Goal: Entertainment & Leisure: Browse casually

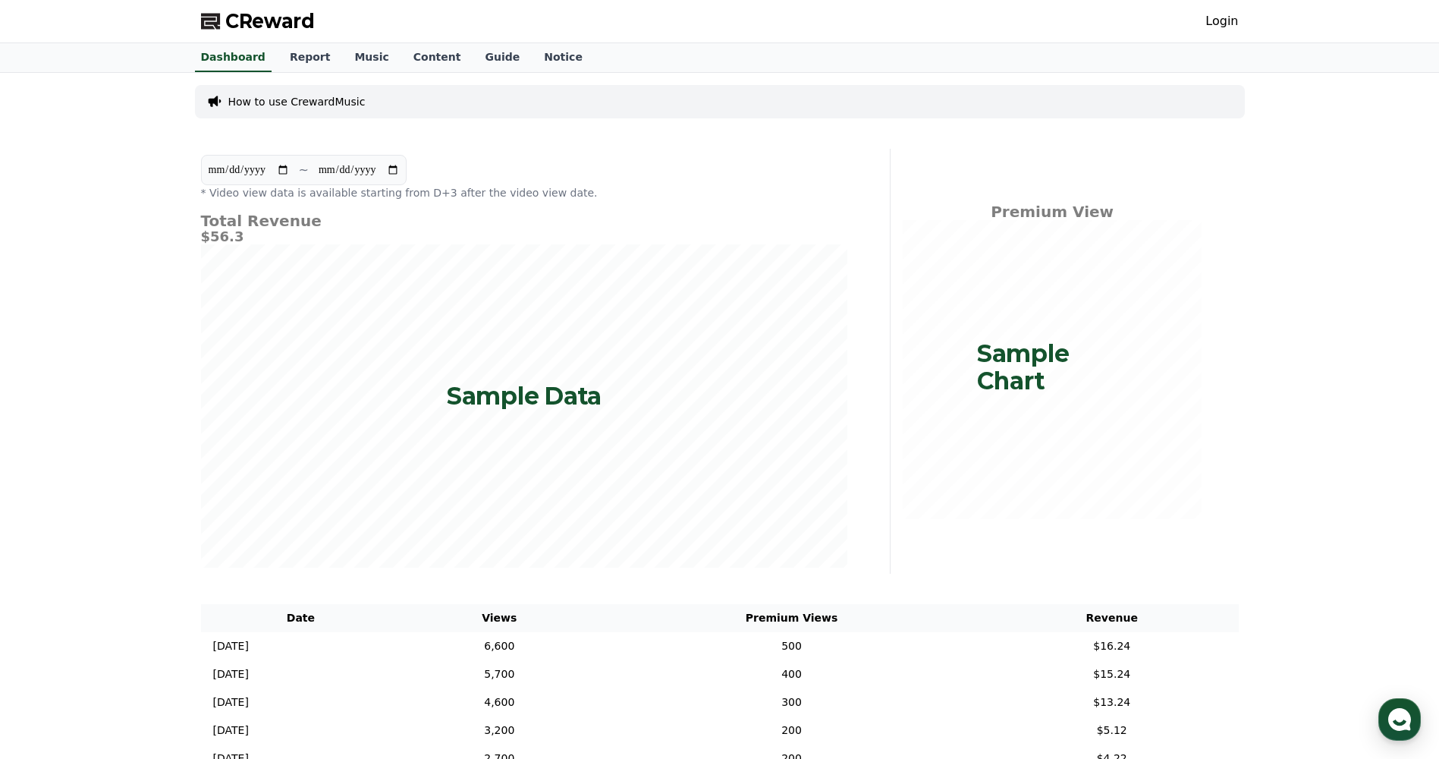
click at [1220, 17] on link "Login" at bounding box center [1221, 21] width 33 height 18
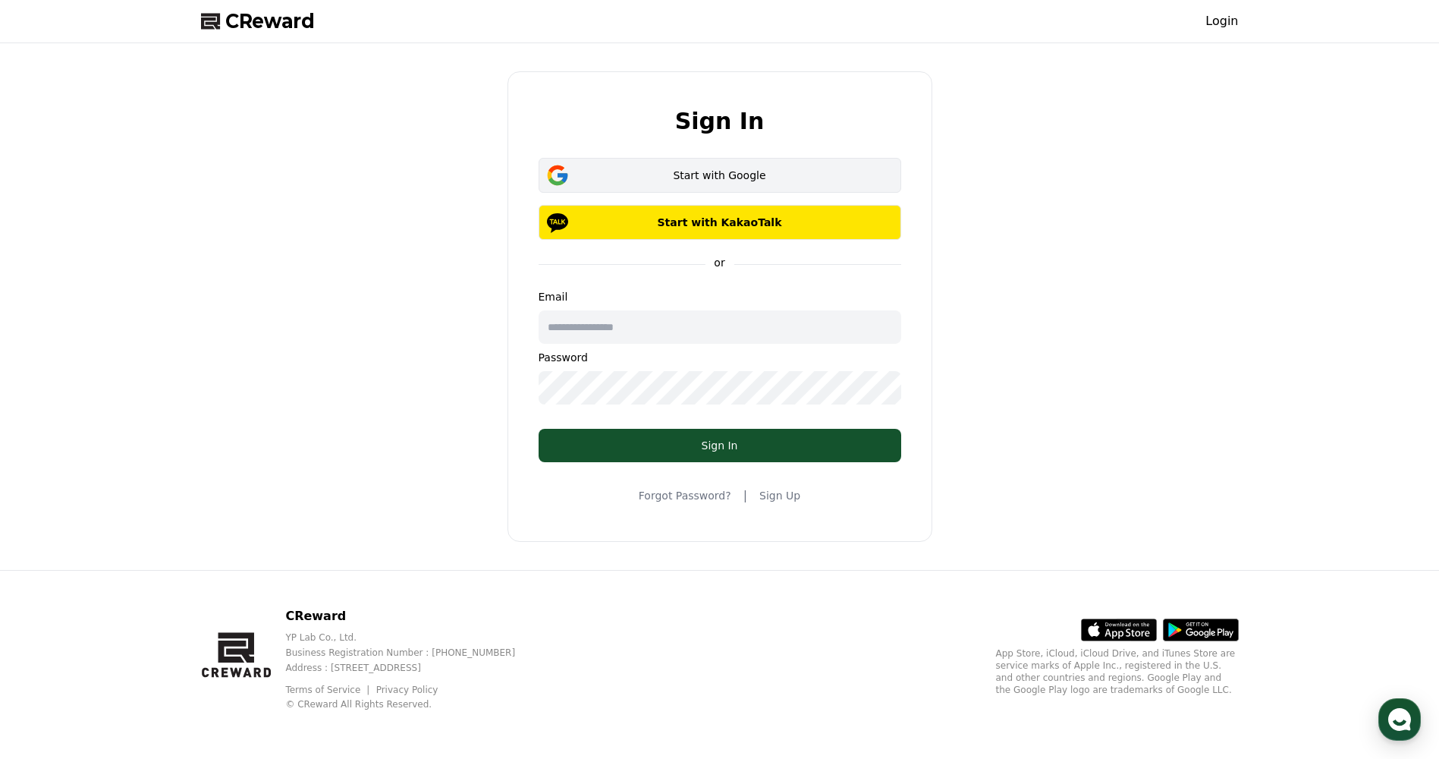
click at [605, 174] on div "Start with Google" at bounding box center [720, 175] width 319 height 15
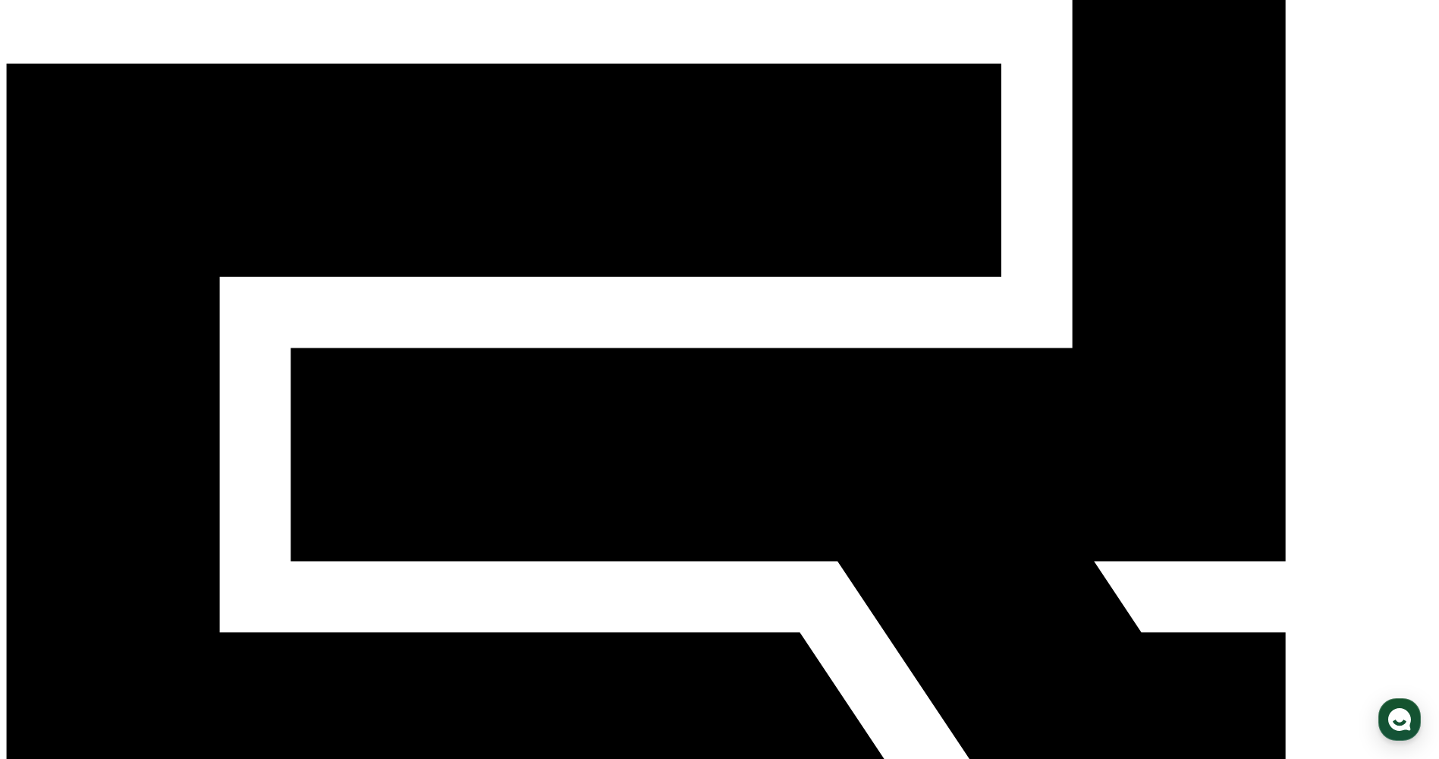
scroll to position [11, 0]
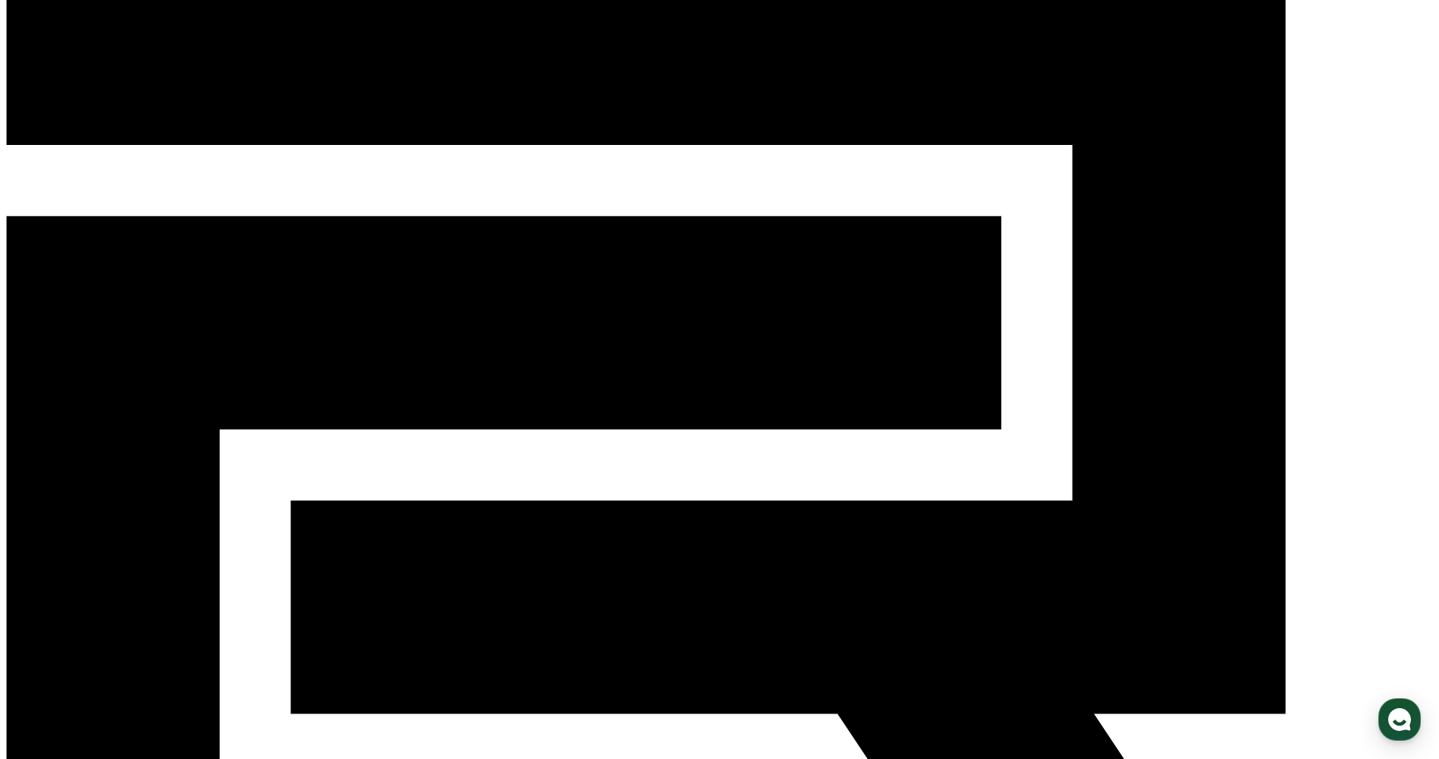
scroll to position [76, 0]
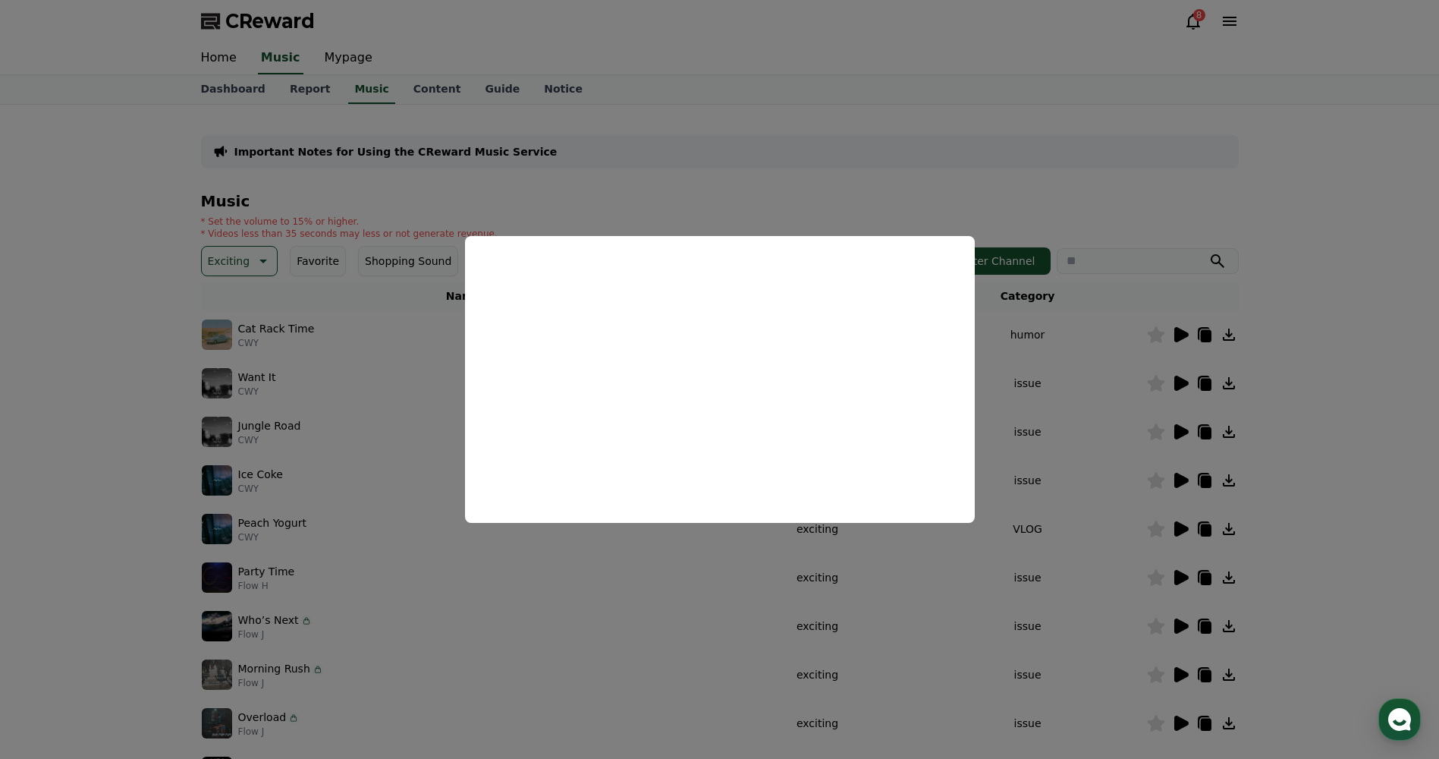
click at [783, 185] on button "close modal" at bounding box center [719, 379] width 1439 height 759
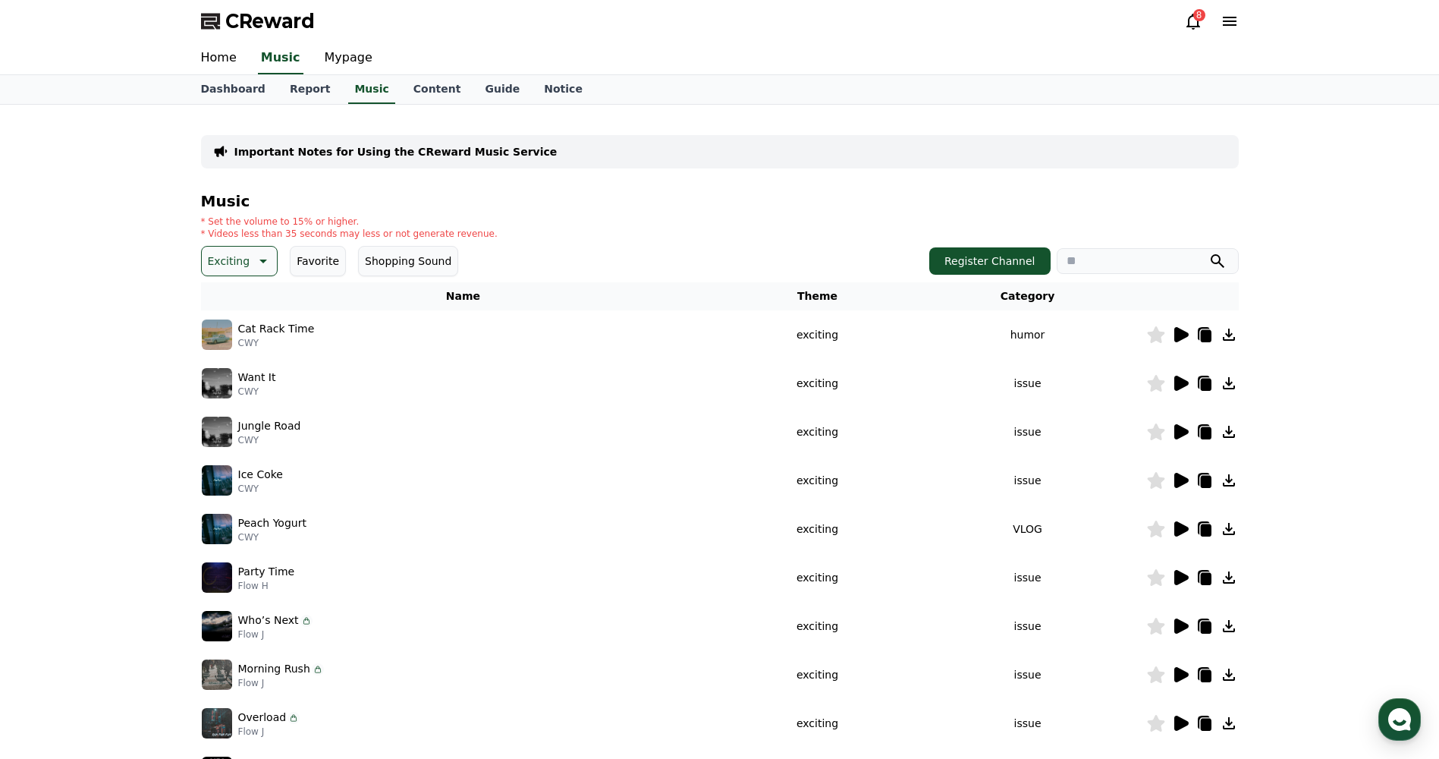
click at [1179, 426] on icon at bounding box center [1181, 431] width 14 height 15
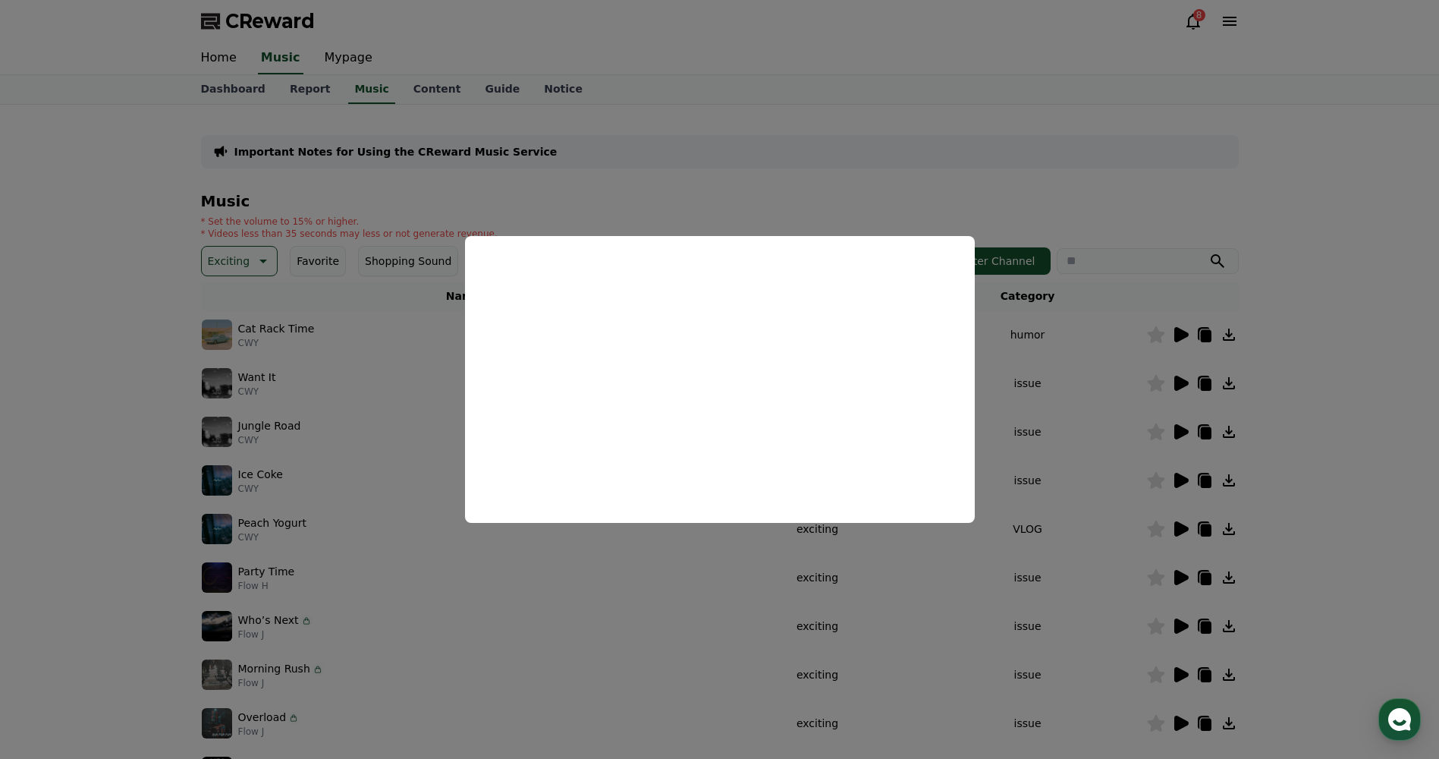
click at [756, 154] on button "close modal" at bounding box center [719, 379] width 1439 height 759
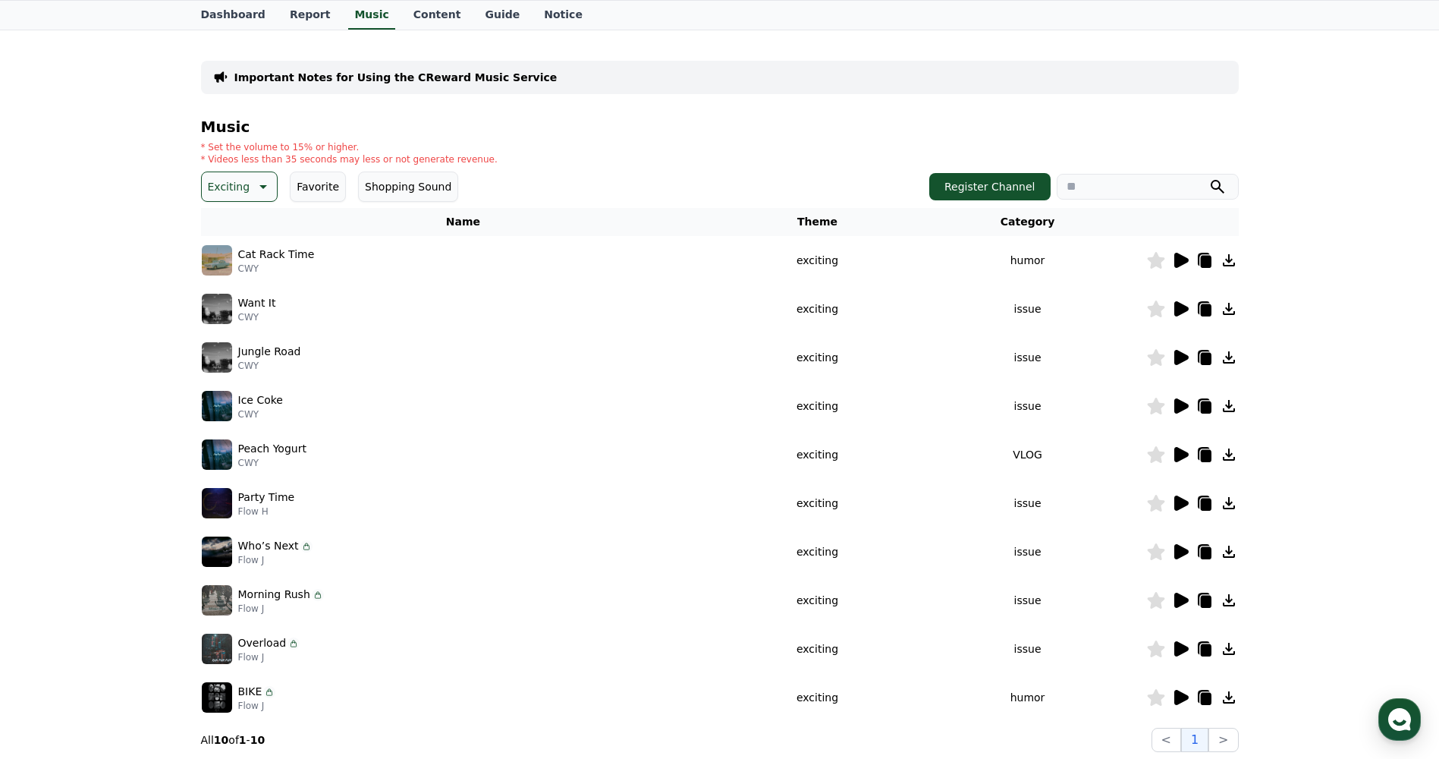
scroll to position [76, 0]
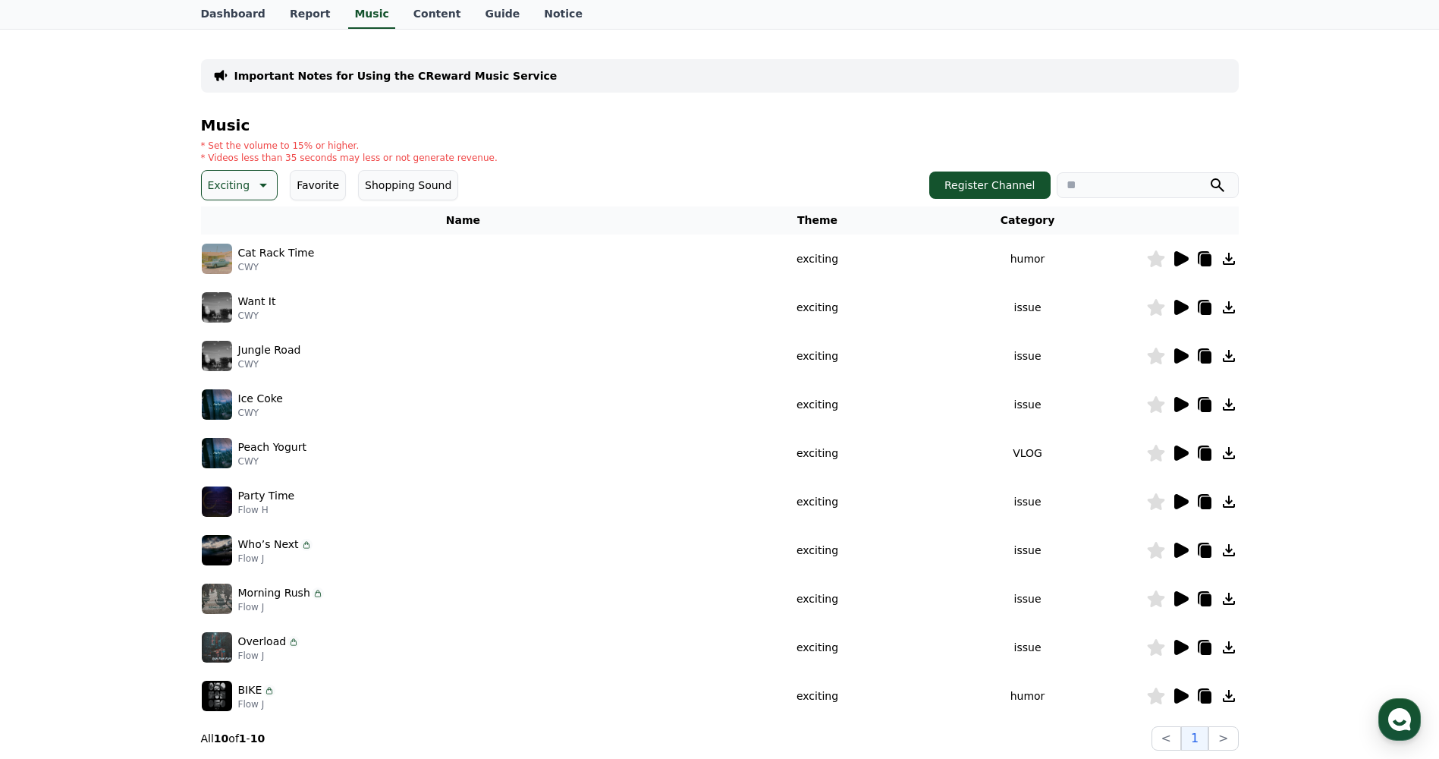
click at [1178, 408] on icon at bounding box center [1181, 404] width 14 height 15
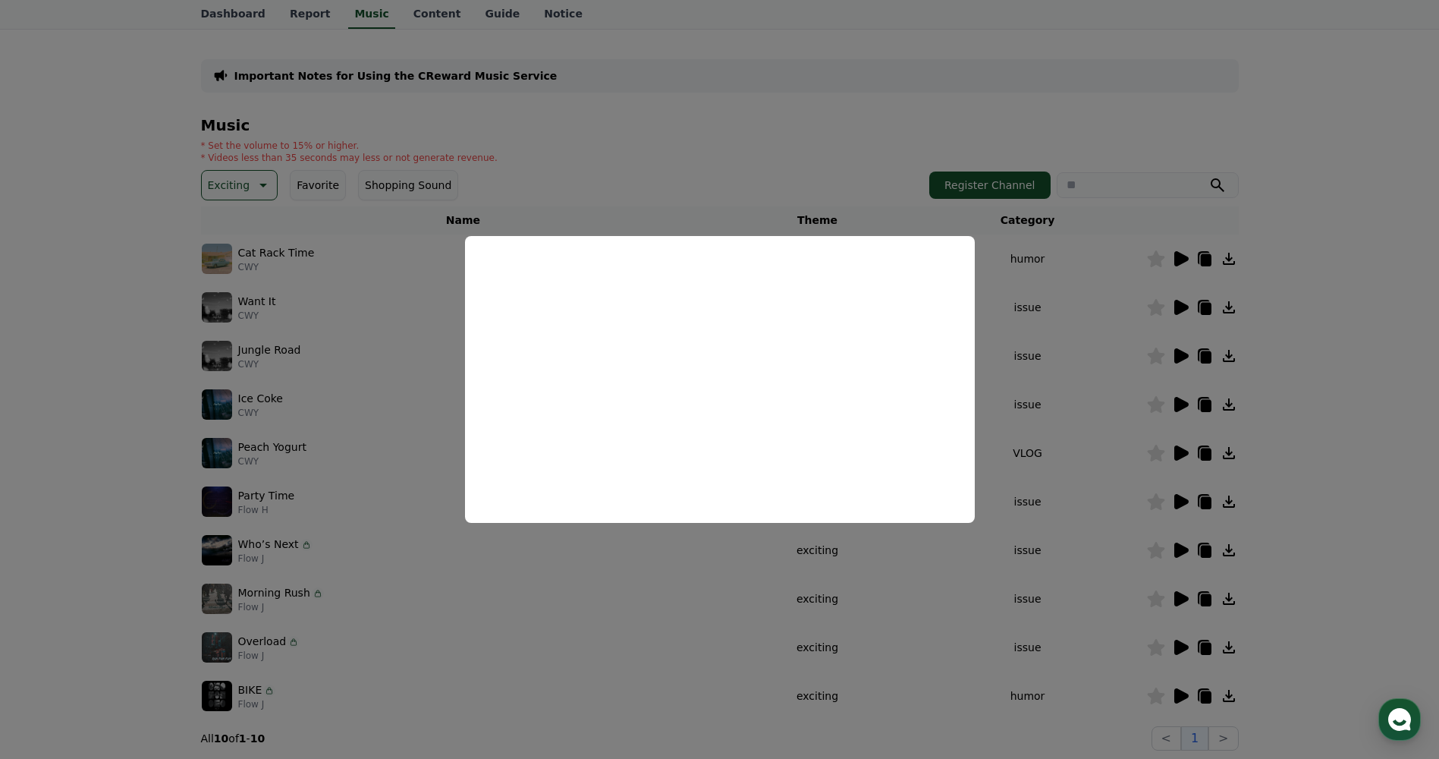
click at [750, 193] on button "close modal" at bounding box center [719, 379] width 1439 height 759
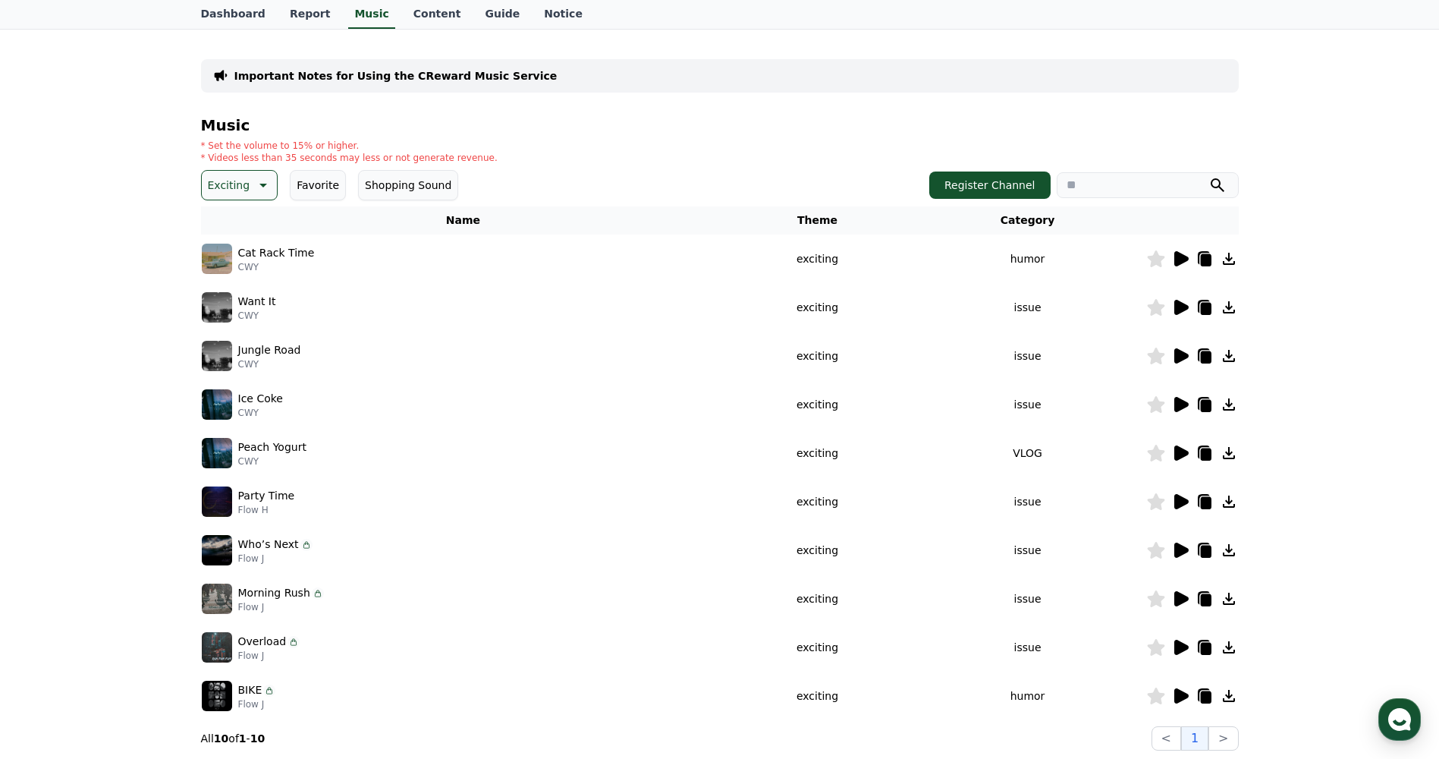
click at [1176, 451] on icon at bounding box center [1181, 452] width 14 height 15
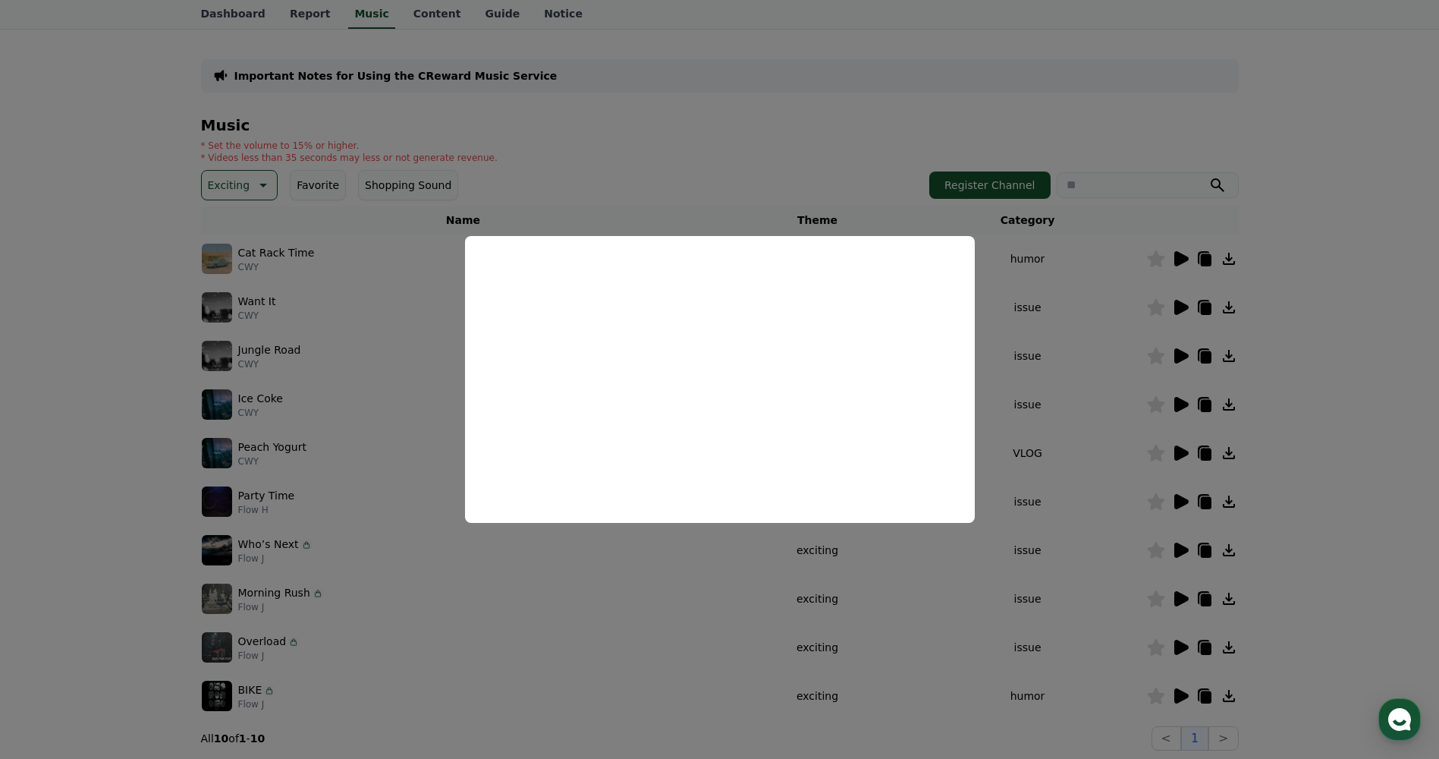
click at [728, 187] on button "close modal" at bounding box center [719, 379] width 1439 height 759
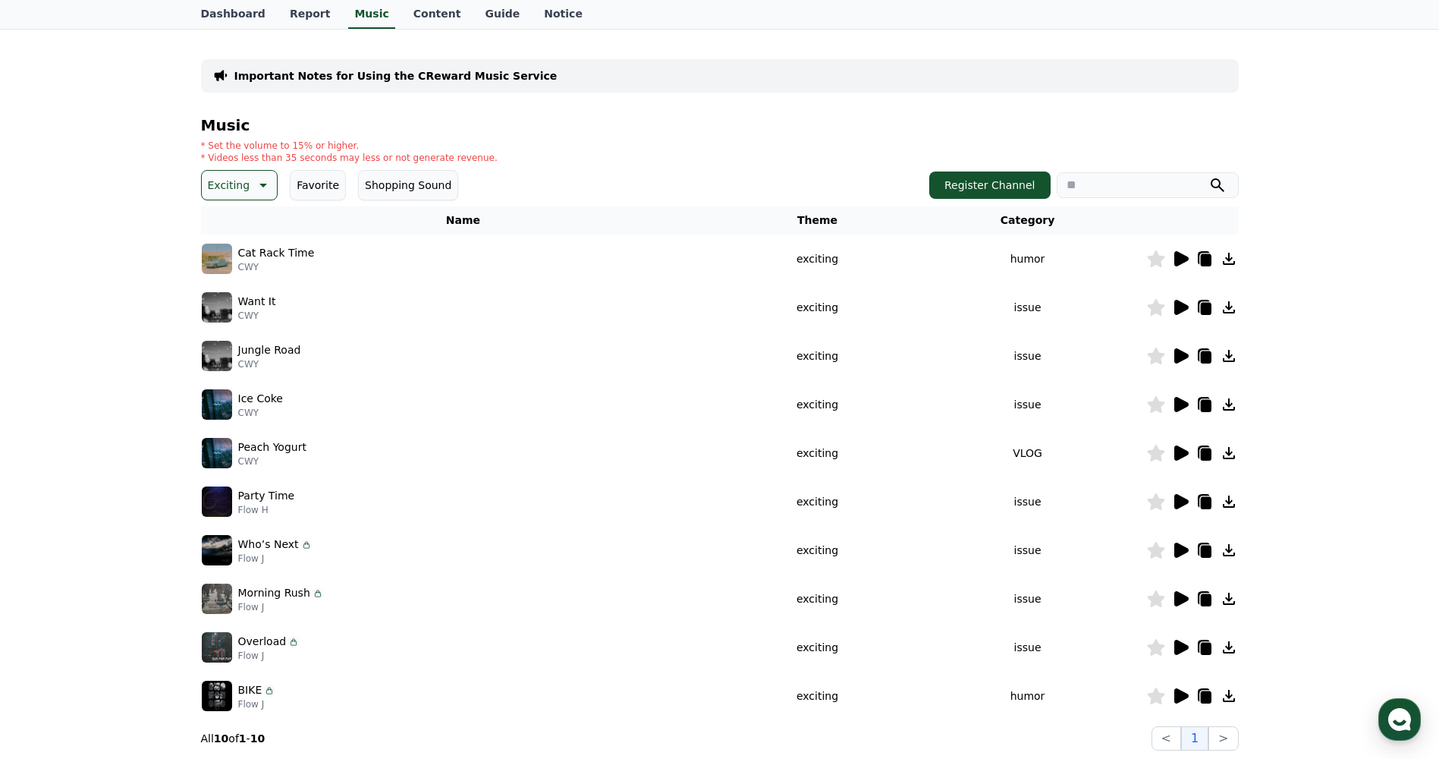
click at [1183, 498] on icon at bounding box center [1181, 501] width 14 height 15
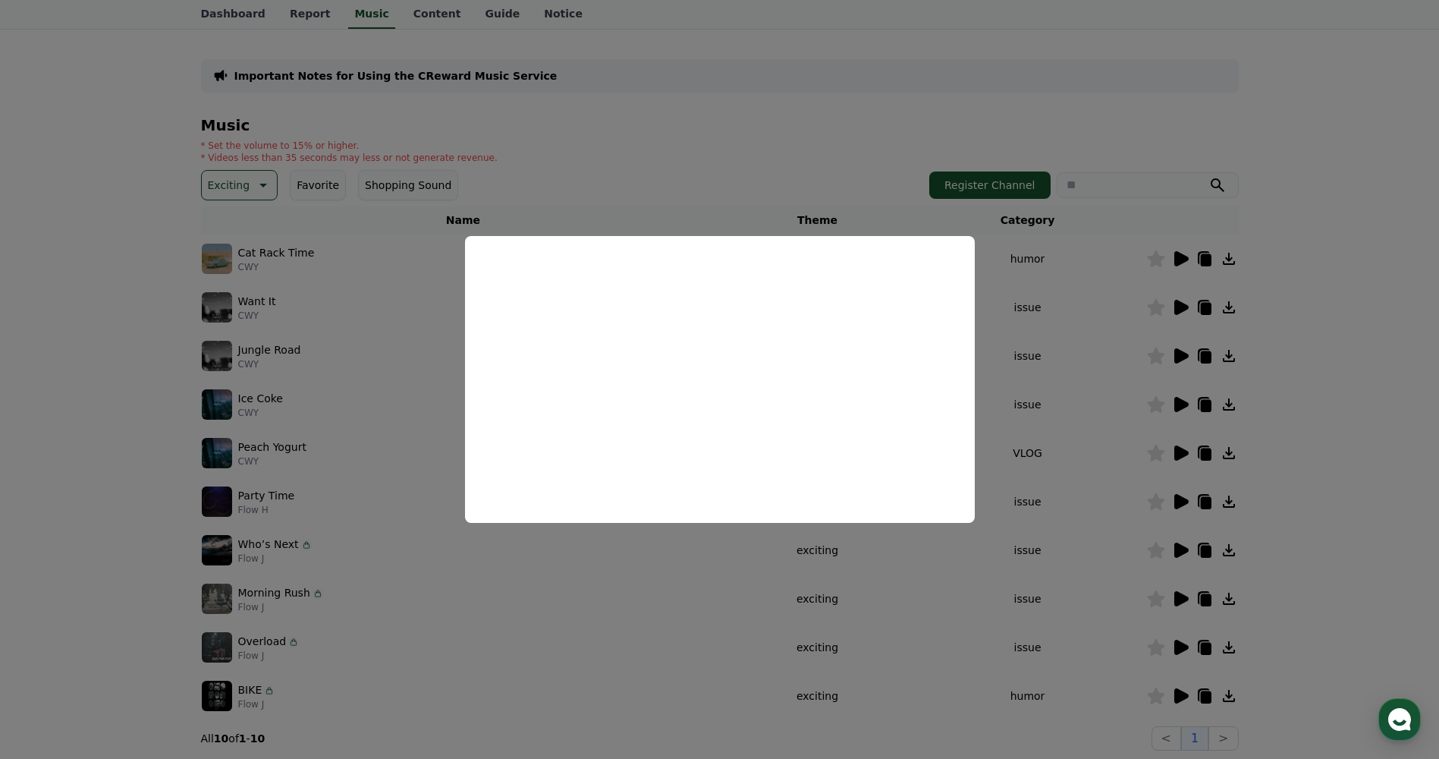
click at [711, 155] on button "close modal" at bounding box center [719, 379] width 1439 height 759
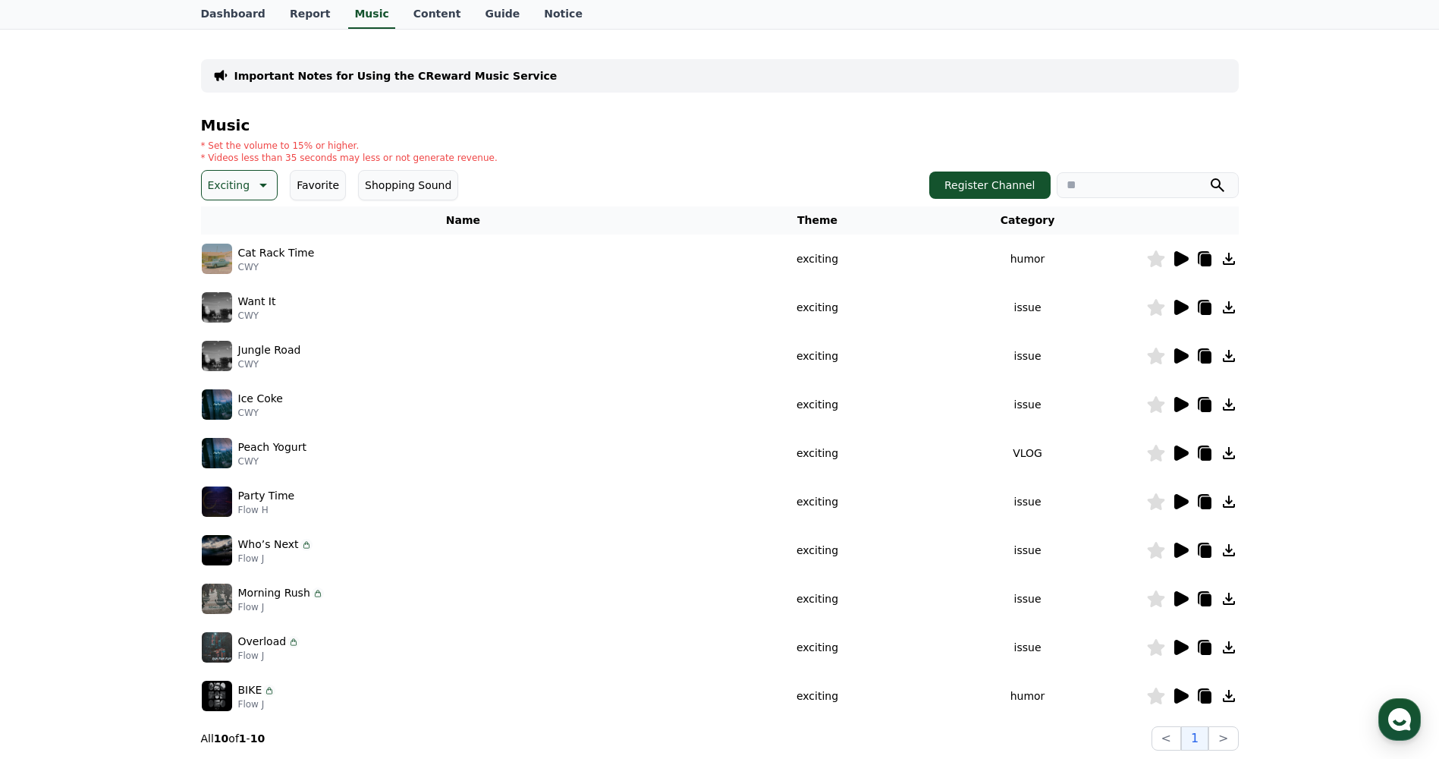
click at [220, 184] on p "Exciting" at bounding box center [229, 184] width 42 height 21
click at [228, 230] on button "Majestic" at bounding box center [231, 237] width 56 height 33
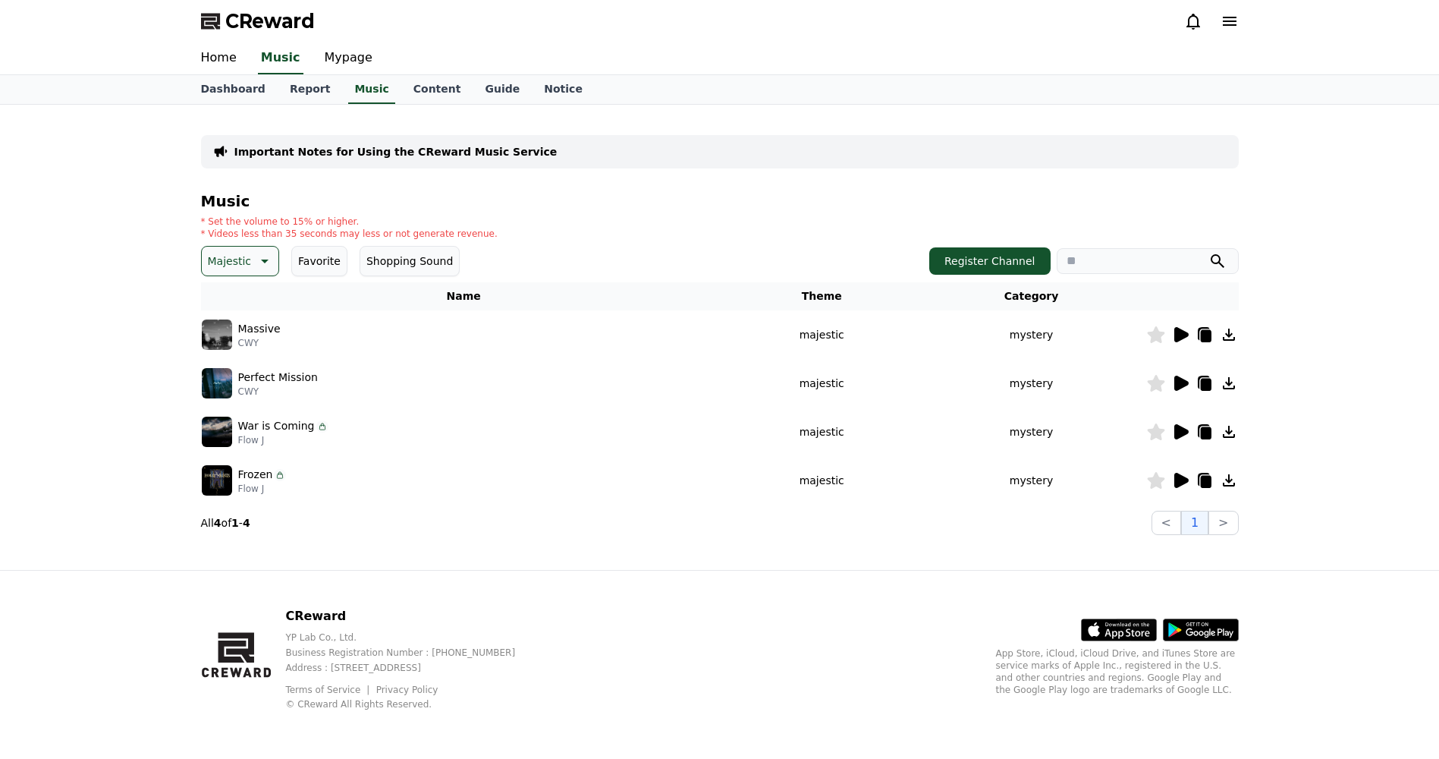
click at [1180, 335] on icon at bounding box center [1181, 334] width 14 height 15
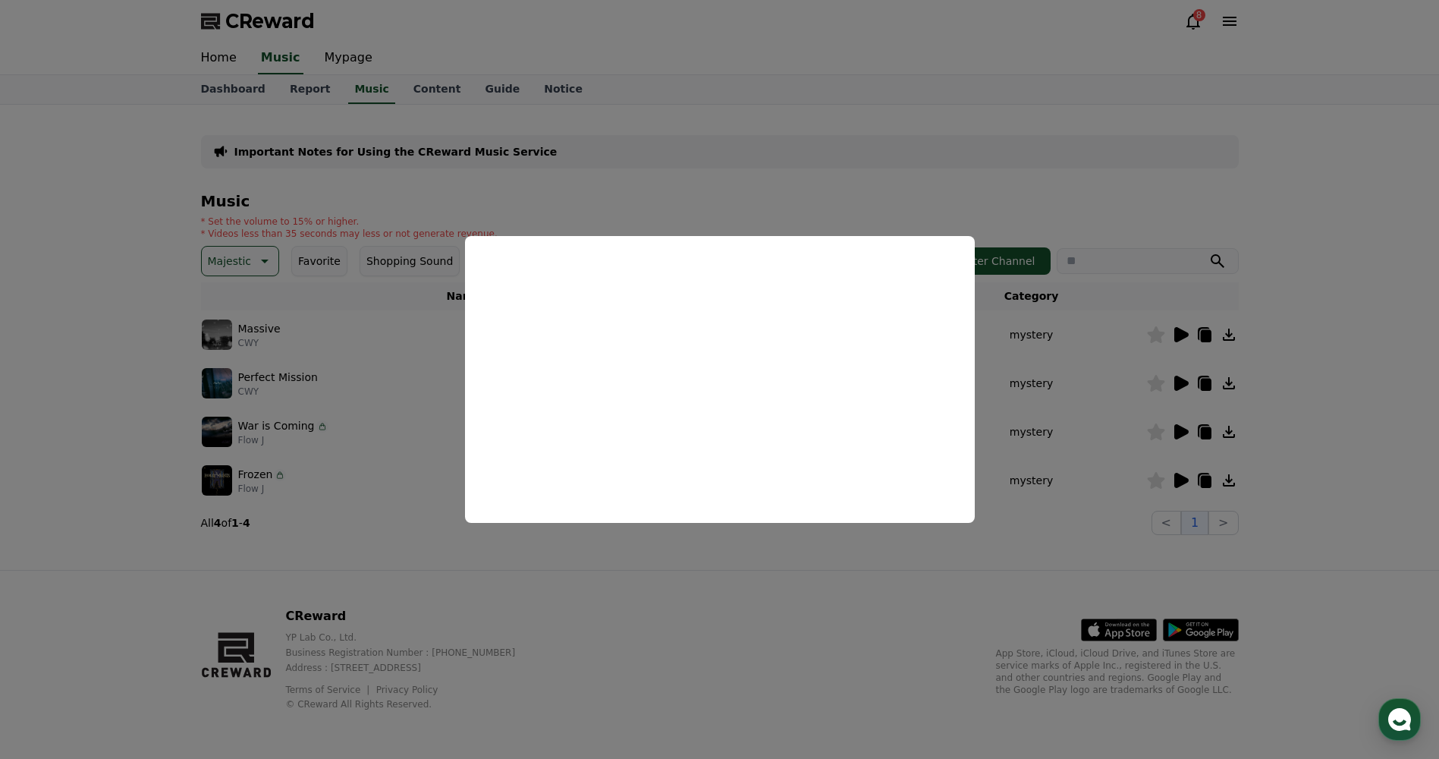
click at [607, 181] on button "close modal" at bounding box center [719, 379] width 1439 height 759
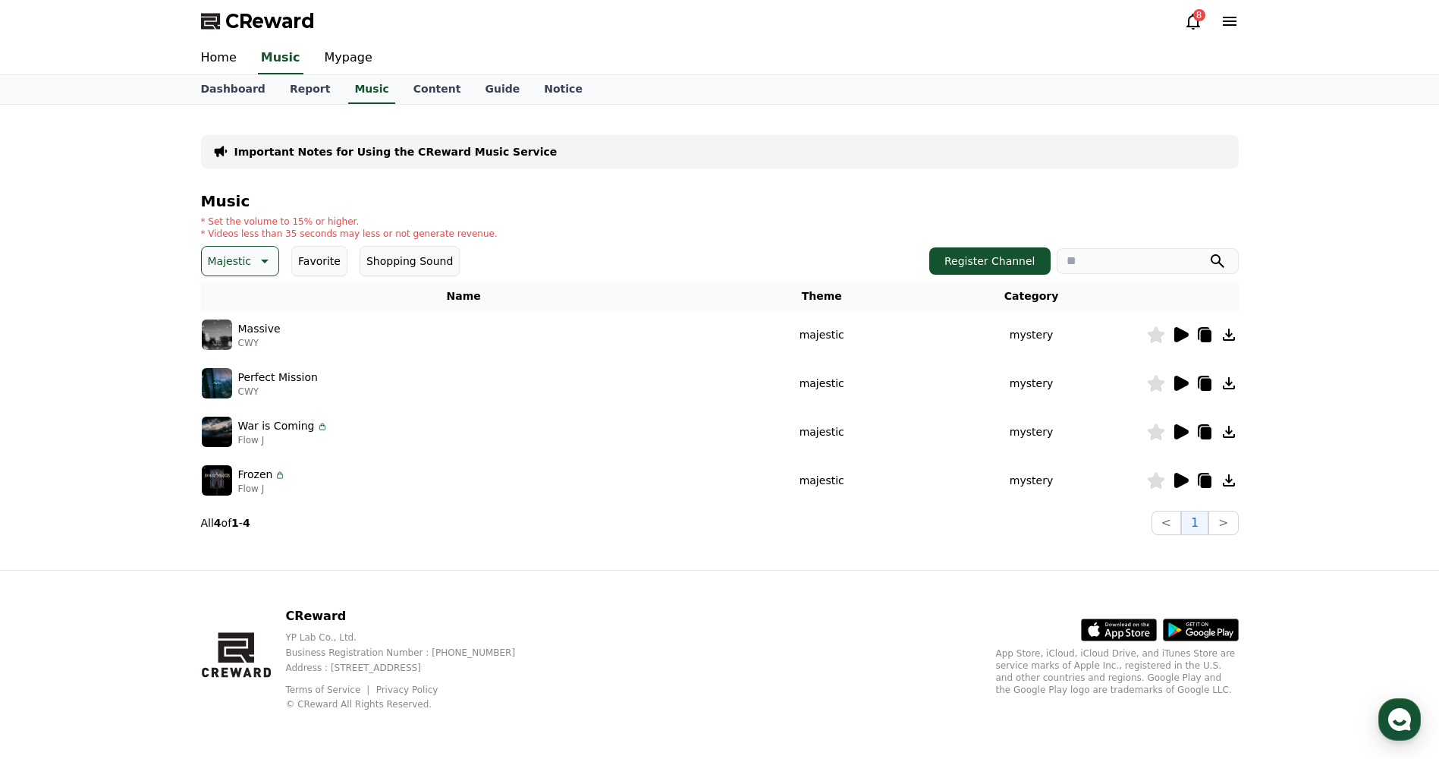
click at [248, 253] on button "Majestic" at bounding box center [240, 261] width 79 height 30
click at [237, 300] on div "All Fantasy Curiosity Dark Bright Popping Exciting Twist Majestic Dramatic Joyf…" at bounding box center [240, 675] width 74 height 783
click at [218, 296] on button "All" at bounding box center [215, 300] width 25 height 33
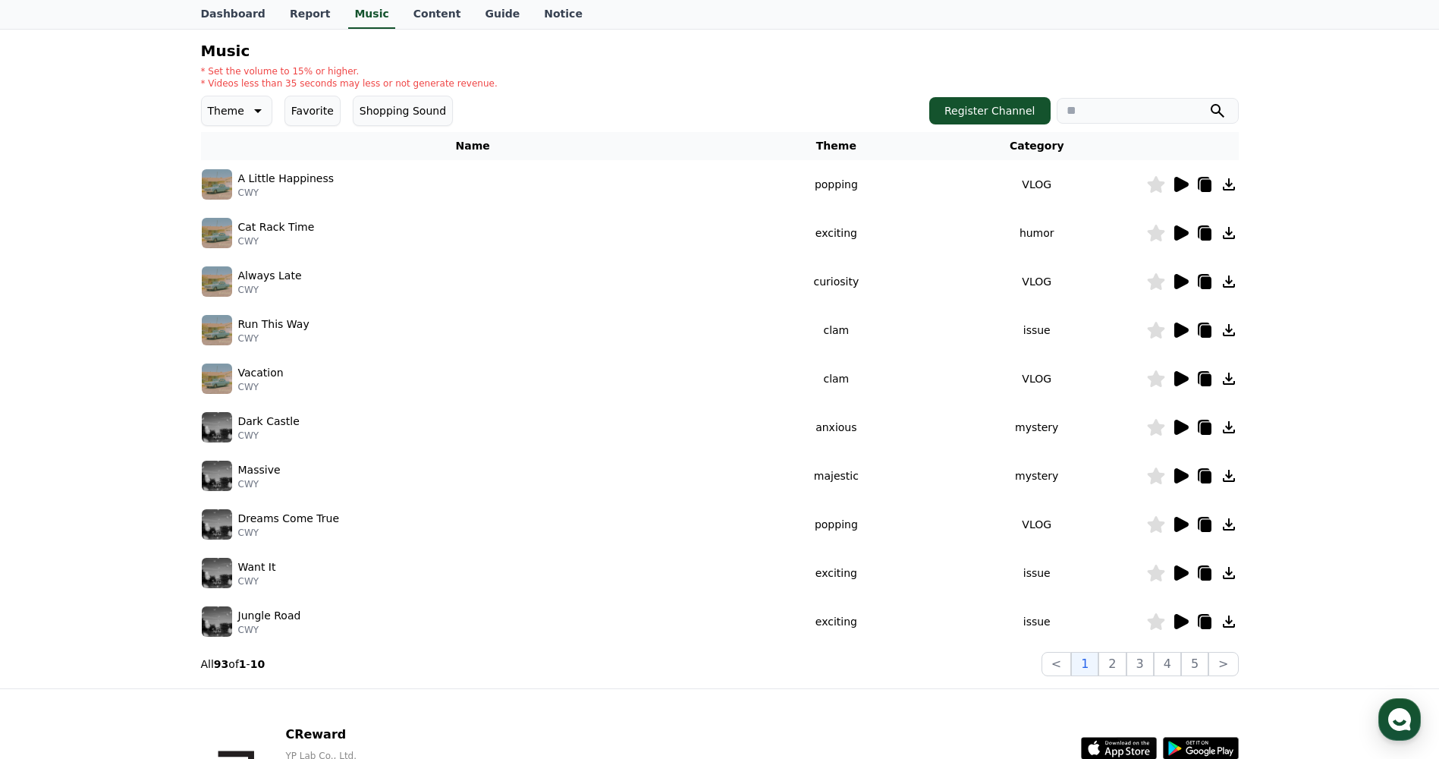
scroll to position [152, 0]
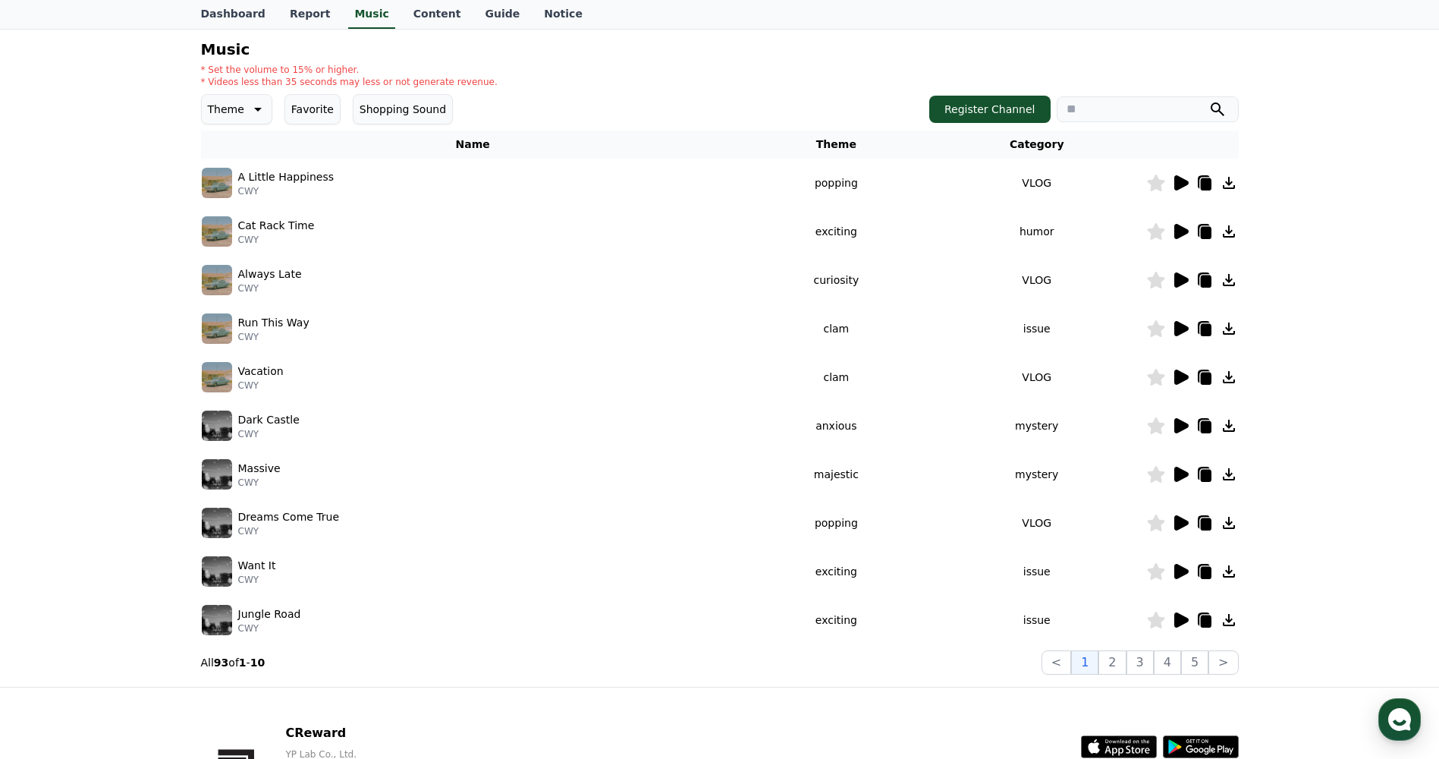
click at [1183, 428] on icon at bounding box center [1181, 425] width 14 height 15
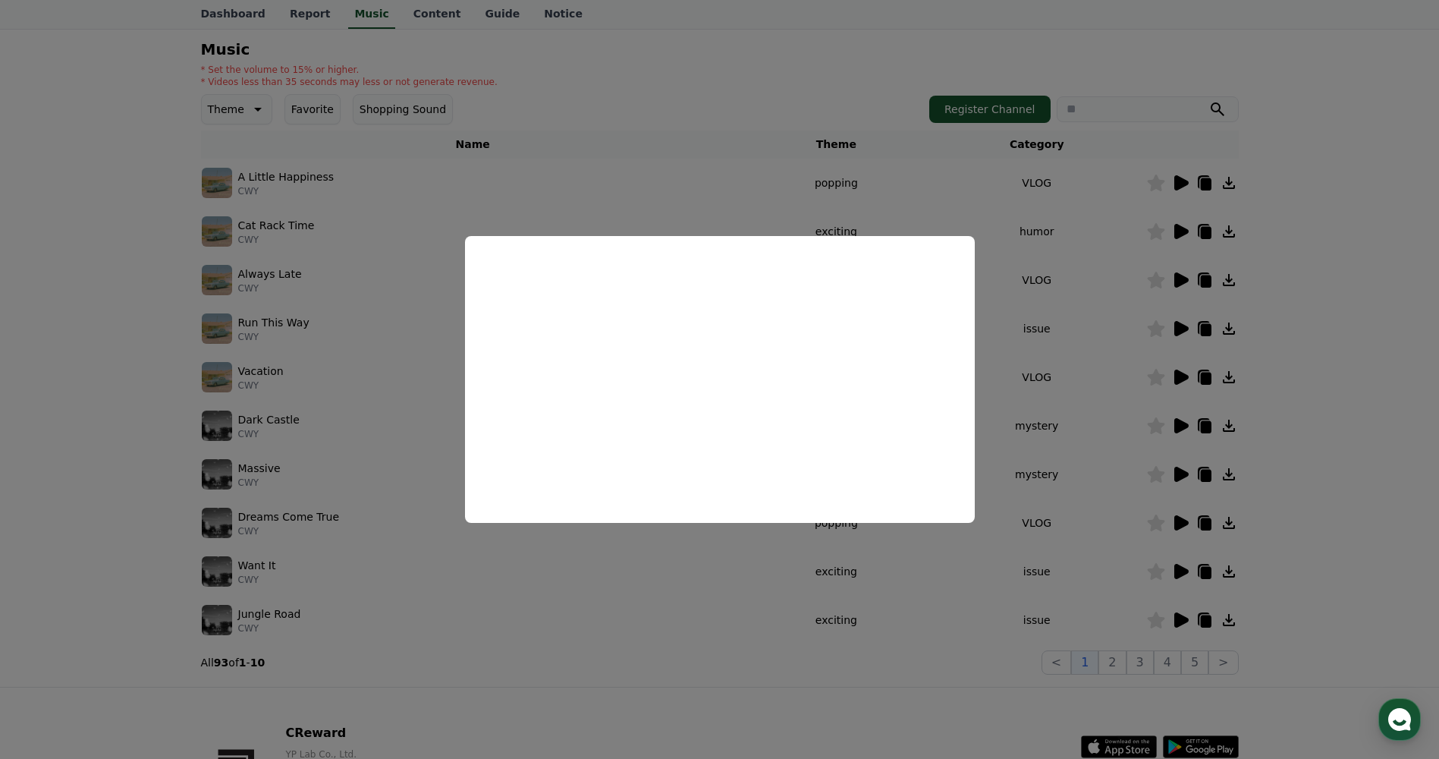
click at [717, 181] on button "close modal" at bounding box center [719, 379] width 1439 height 759
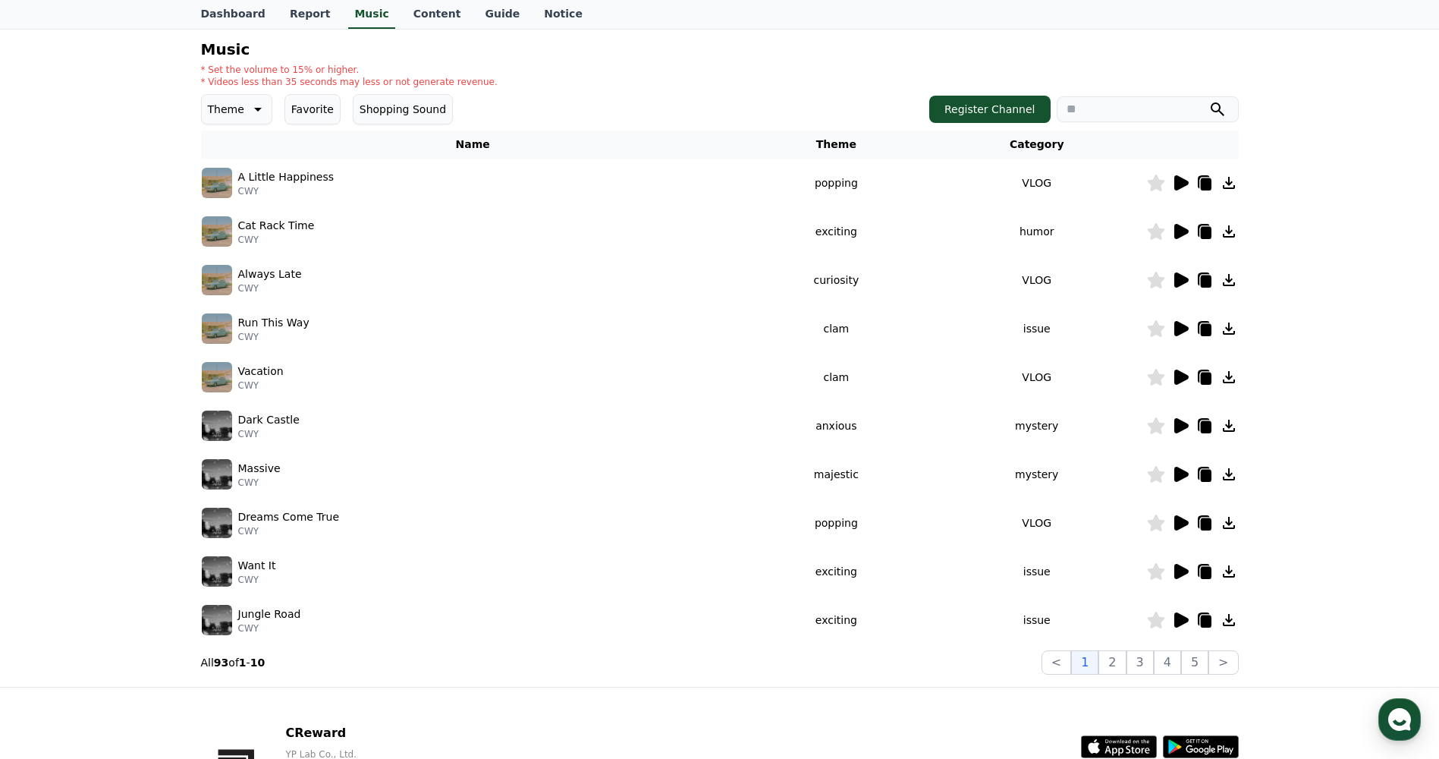
click at [1174, 523] on icon at bounding box center [1181, 522] width 14 height 15
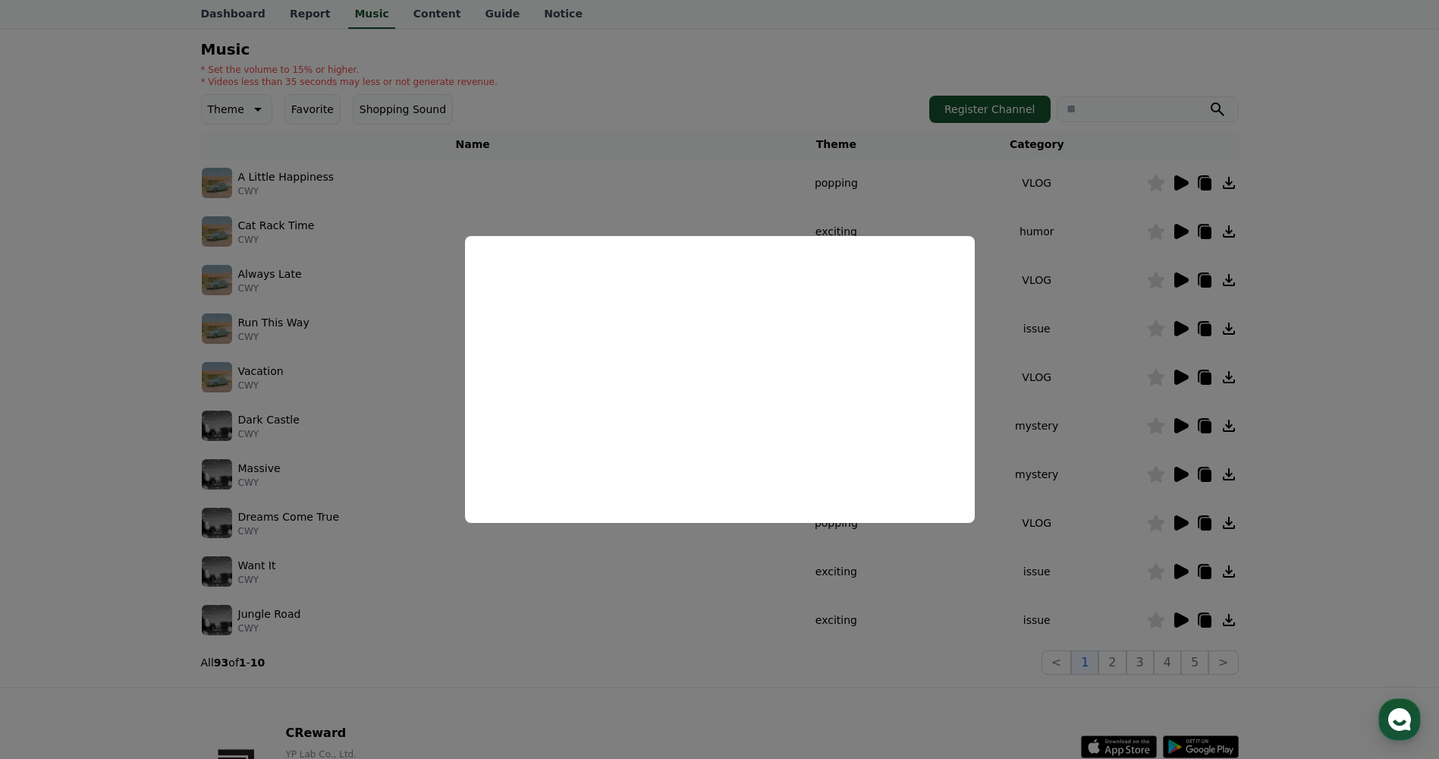
click at [698, 199] on button "close modal" at bounding box center [719, 379] width 1439 height 759
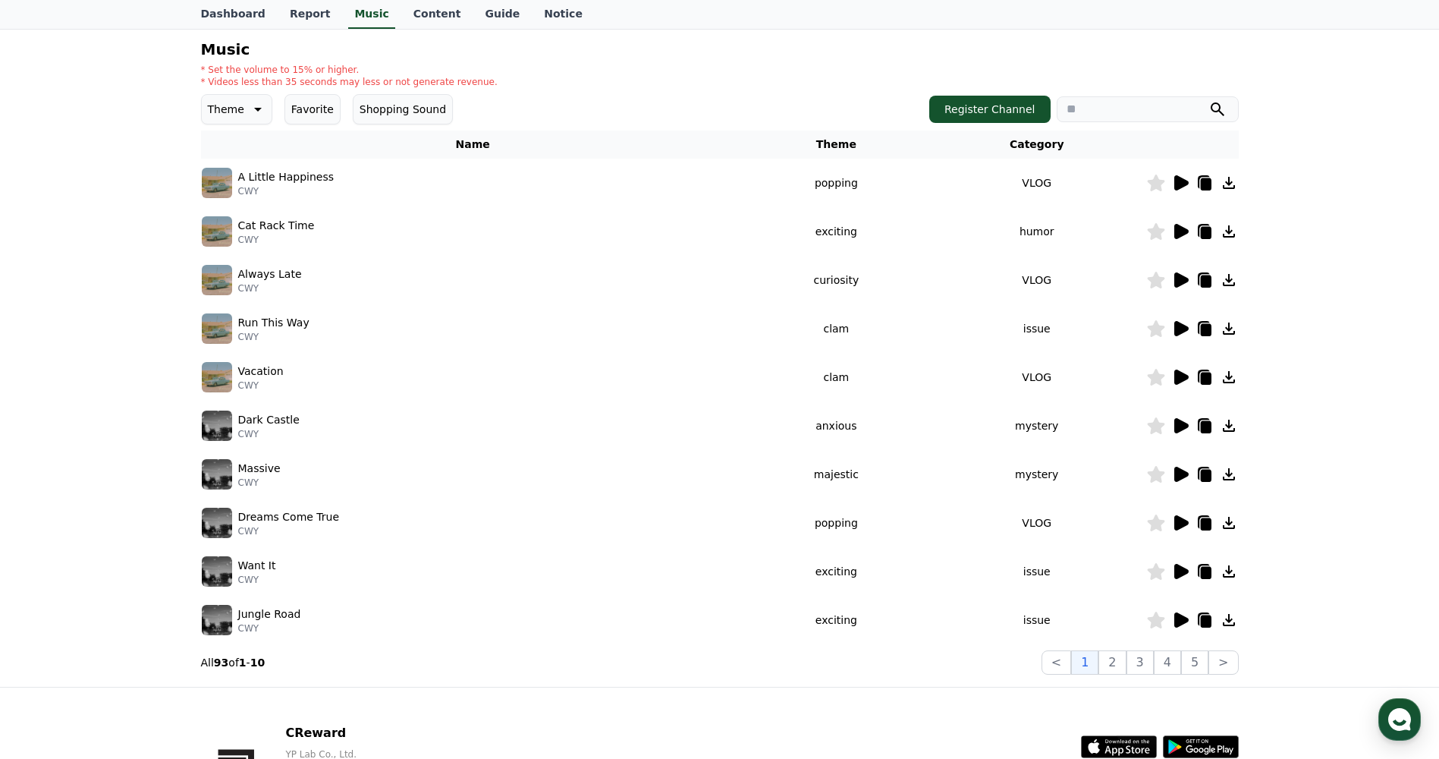
click at [1179, 567] on icon at bounding box center [1181, 571] width 14 height 15
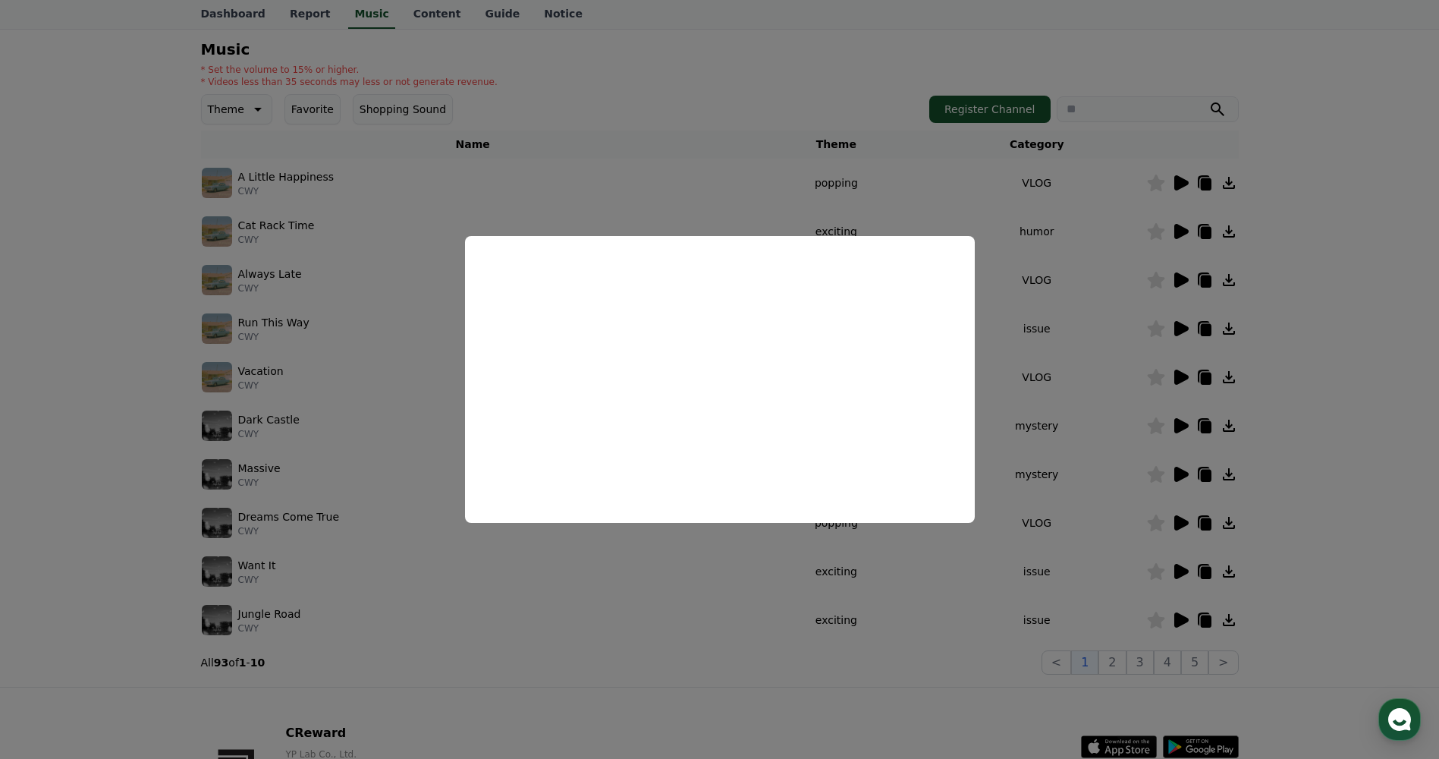
click at [1104, 372] on button "close modal" at bounding box center [719, 379] width 1439 height 759
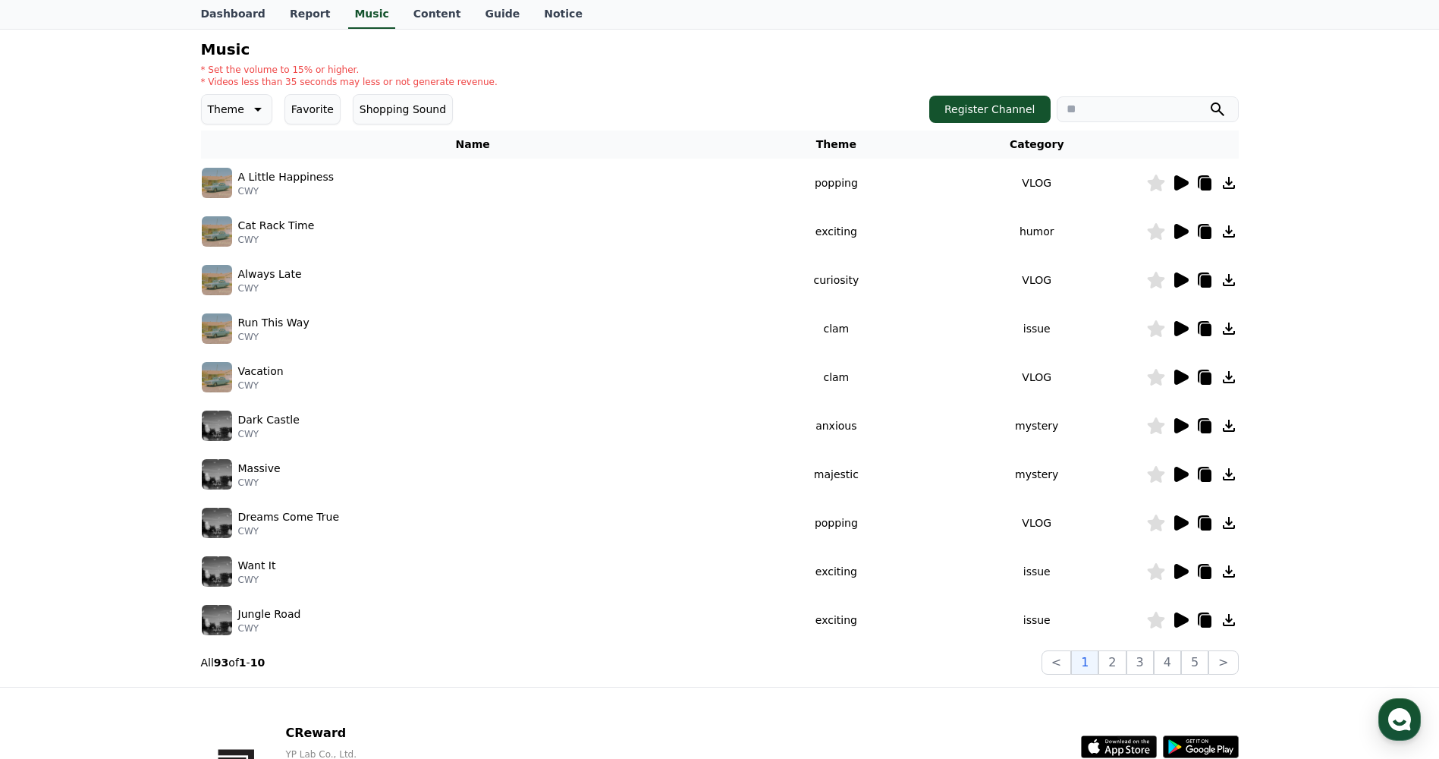
click at [1186, 613] on icon at bounding box center [1180, 620] width 18 height 18
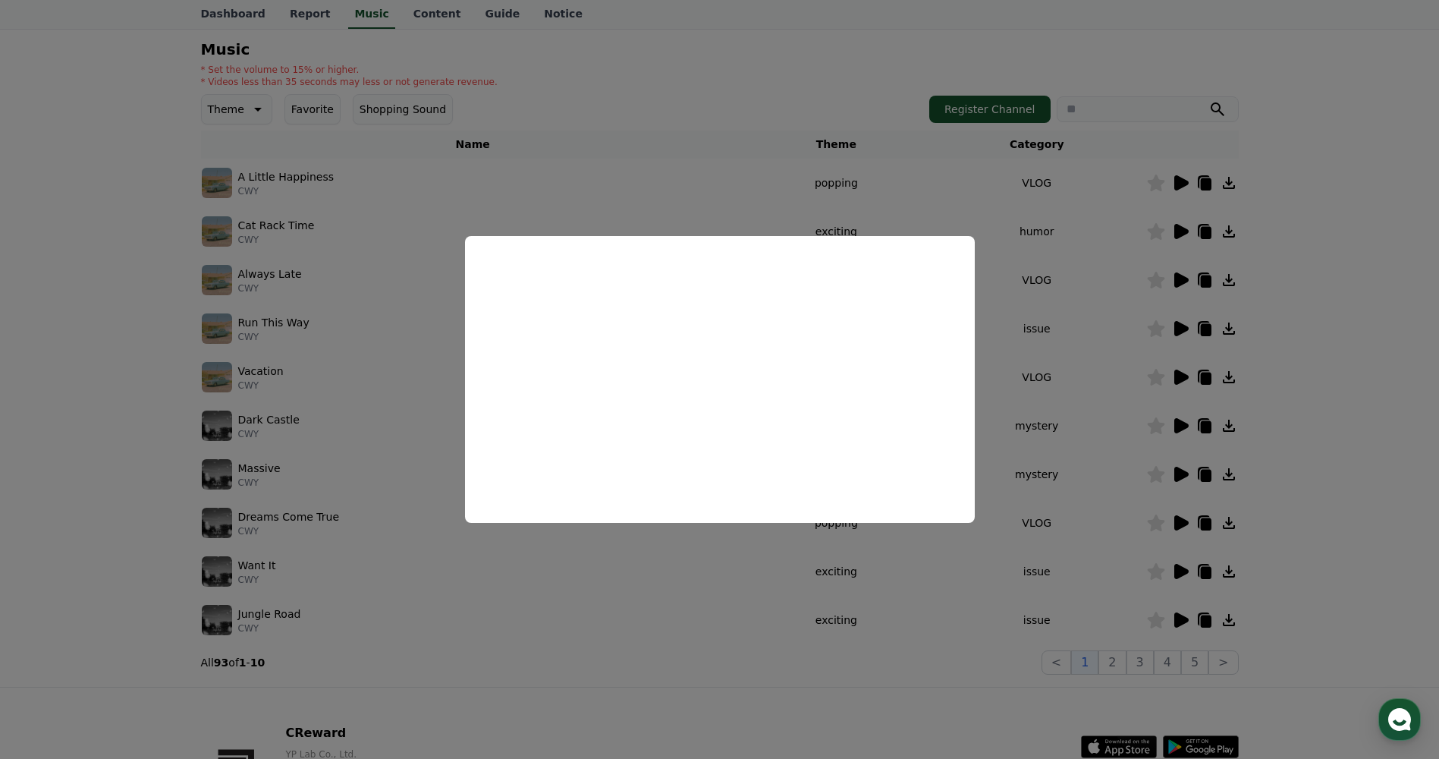
click at [741, 170] on button "close modal" at bounding box center [719, 379] width 1439 height 759
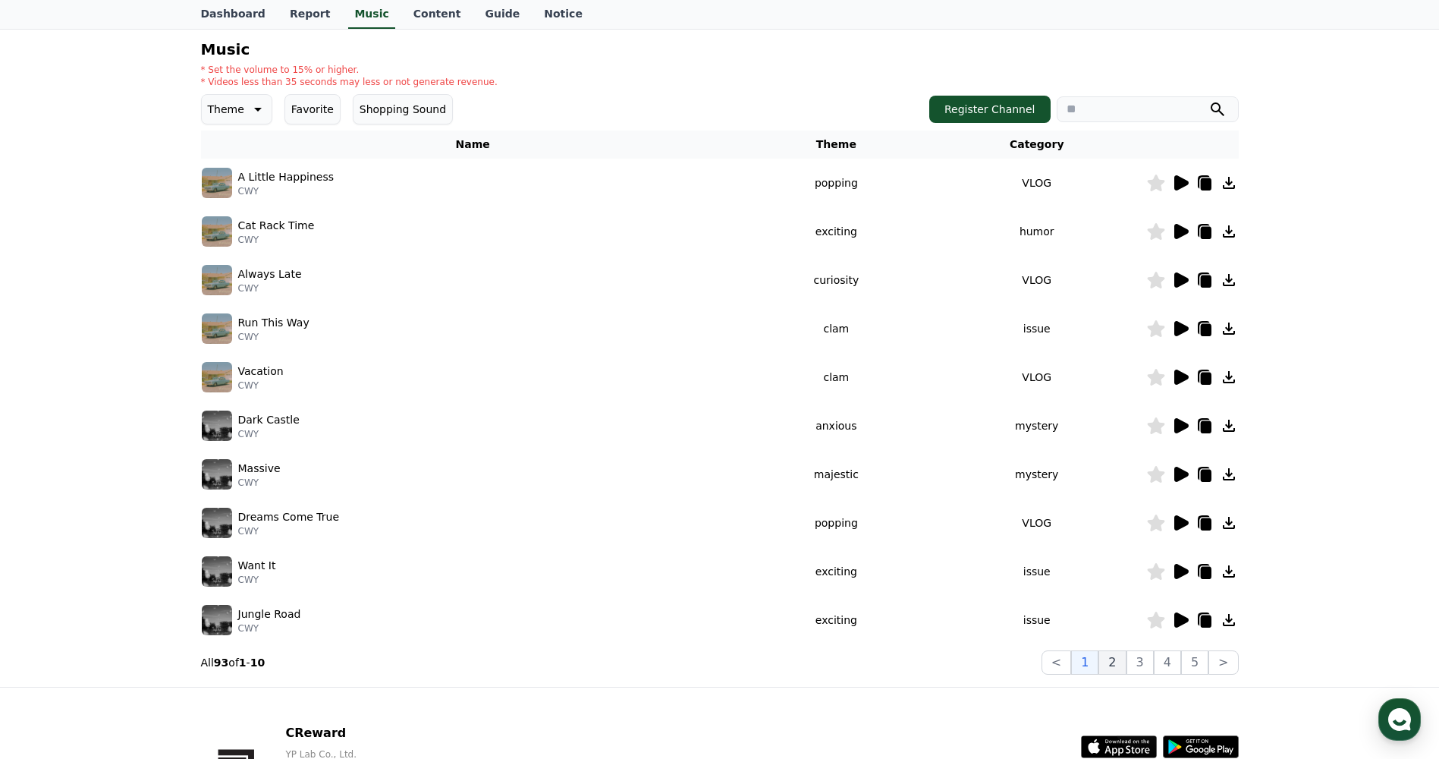
click at [1114, 657] on button "2" at bounding box center [1111, 662] width 27 height 24
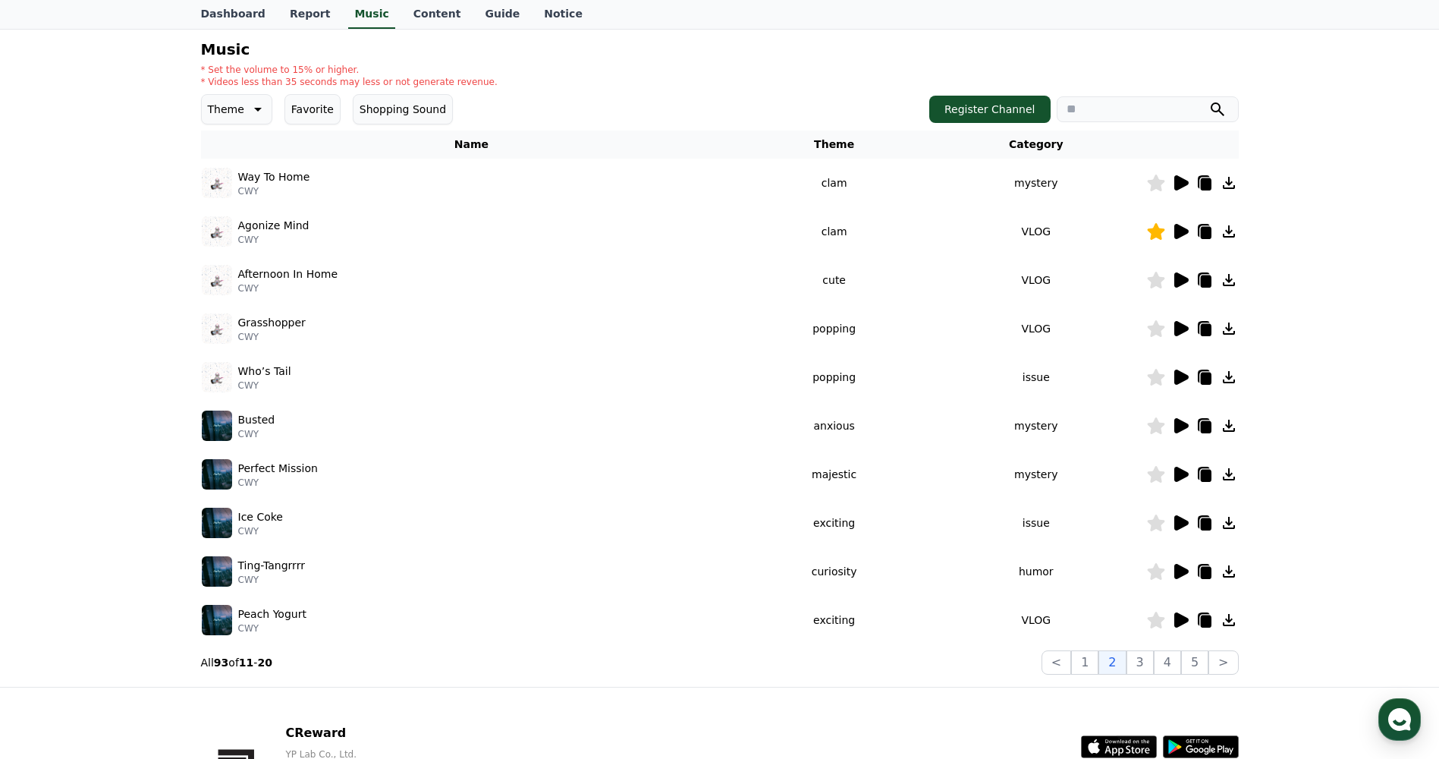
click at [1178, 225] on icon at bounding box center [1181, 231] width 14 height 15
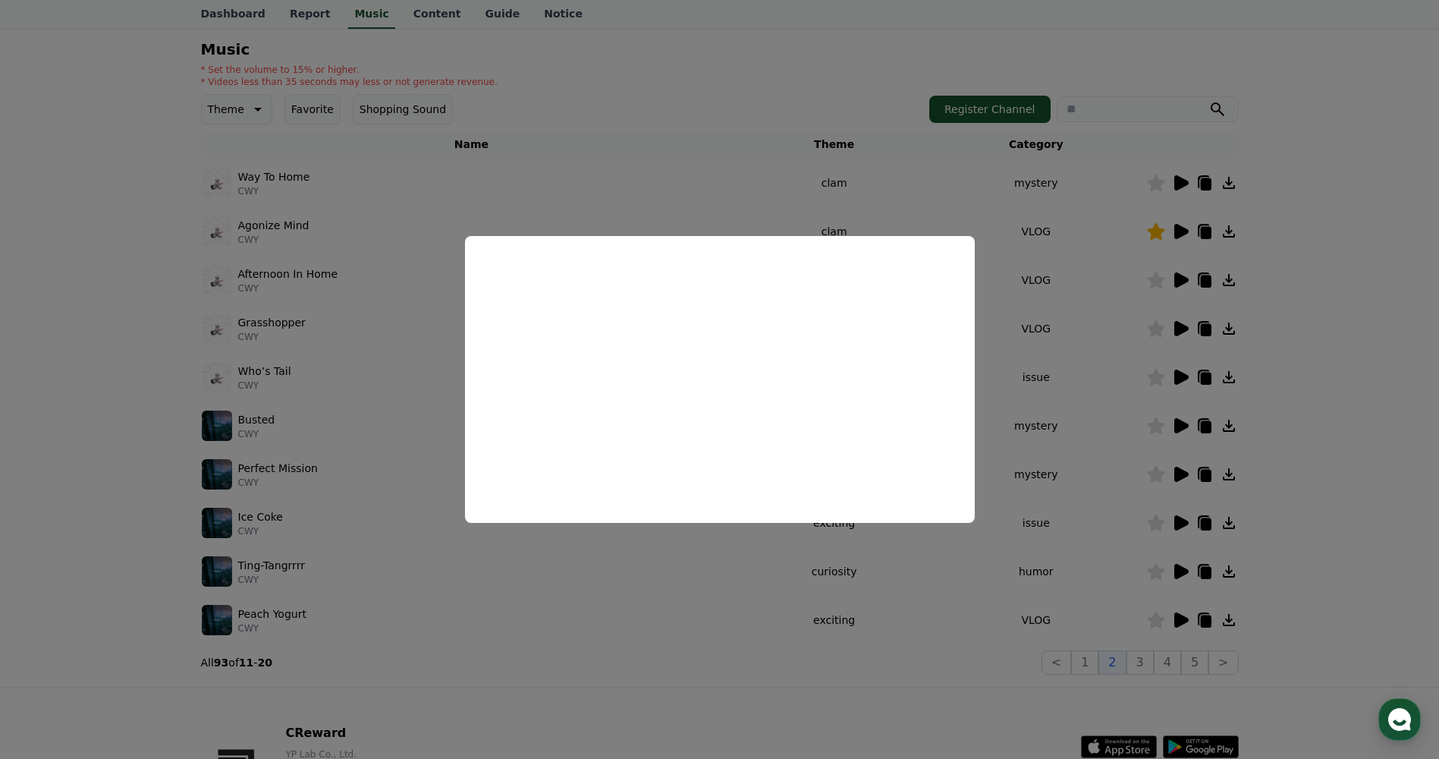
click at [671, 111] on button "close modal" at bounding box center [719, 379] width 1439 height 759
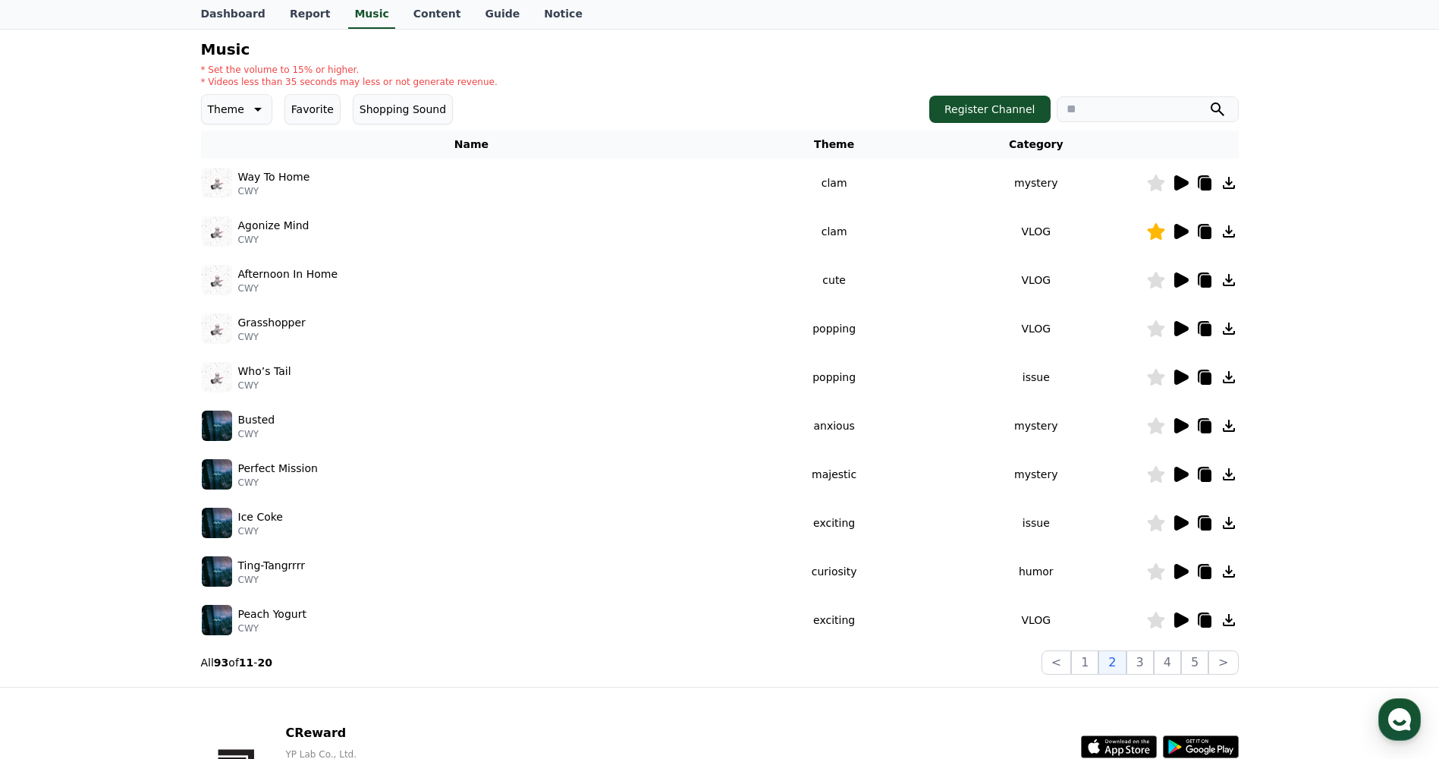
click at [1184, 181] on icon at bounding box center [1181, 182] width 14 height 15
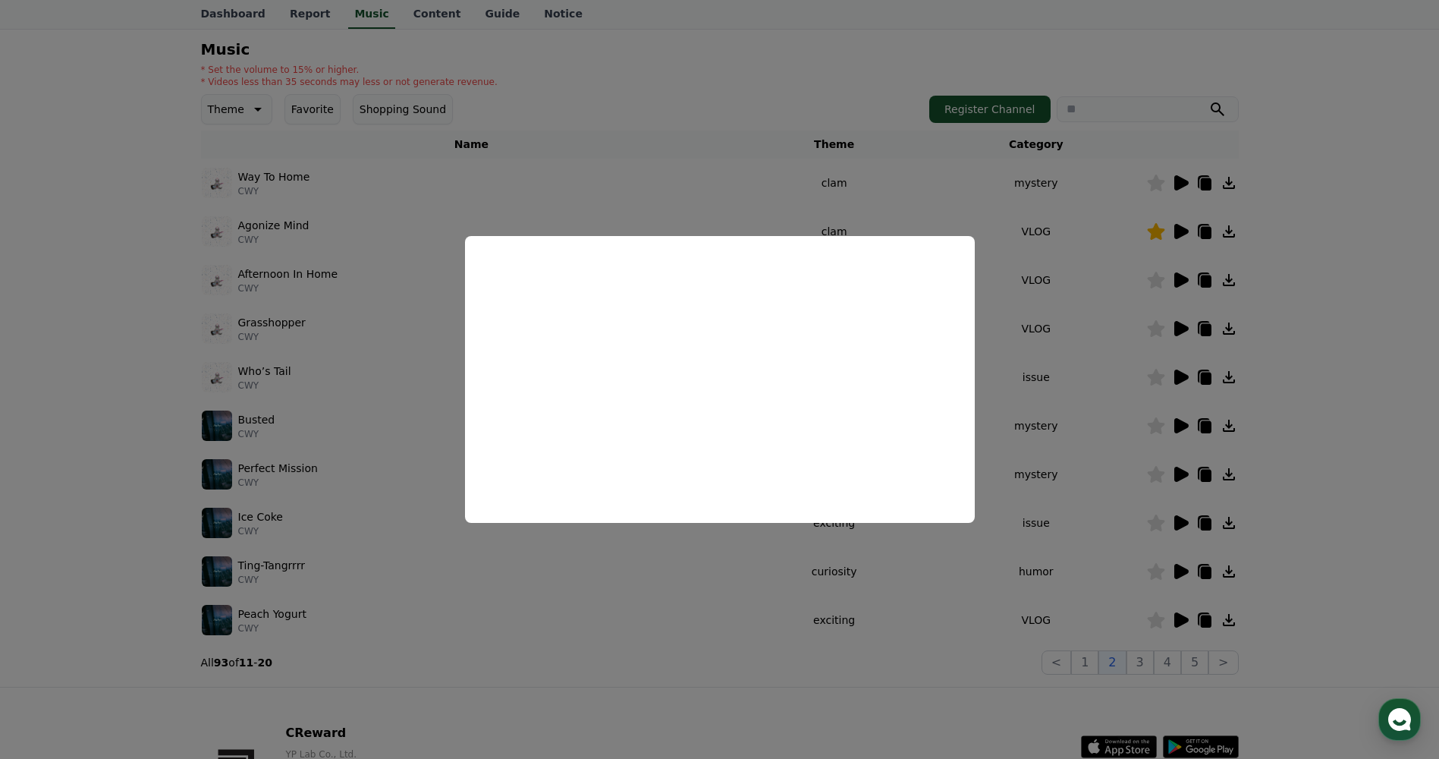
click at [760, 178] on button "close modal" at bounding box center [719, 379] width 1439 height 759
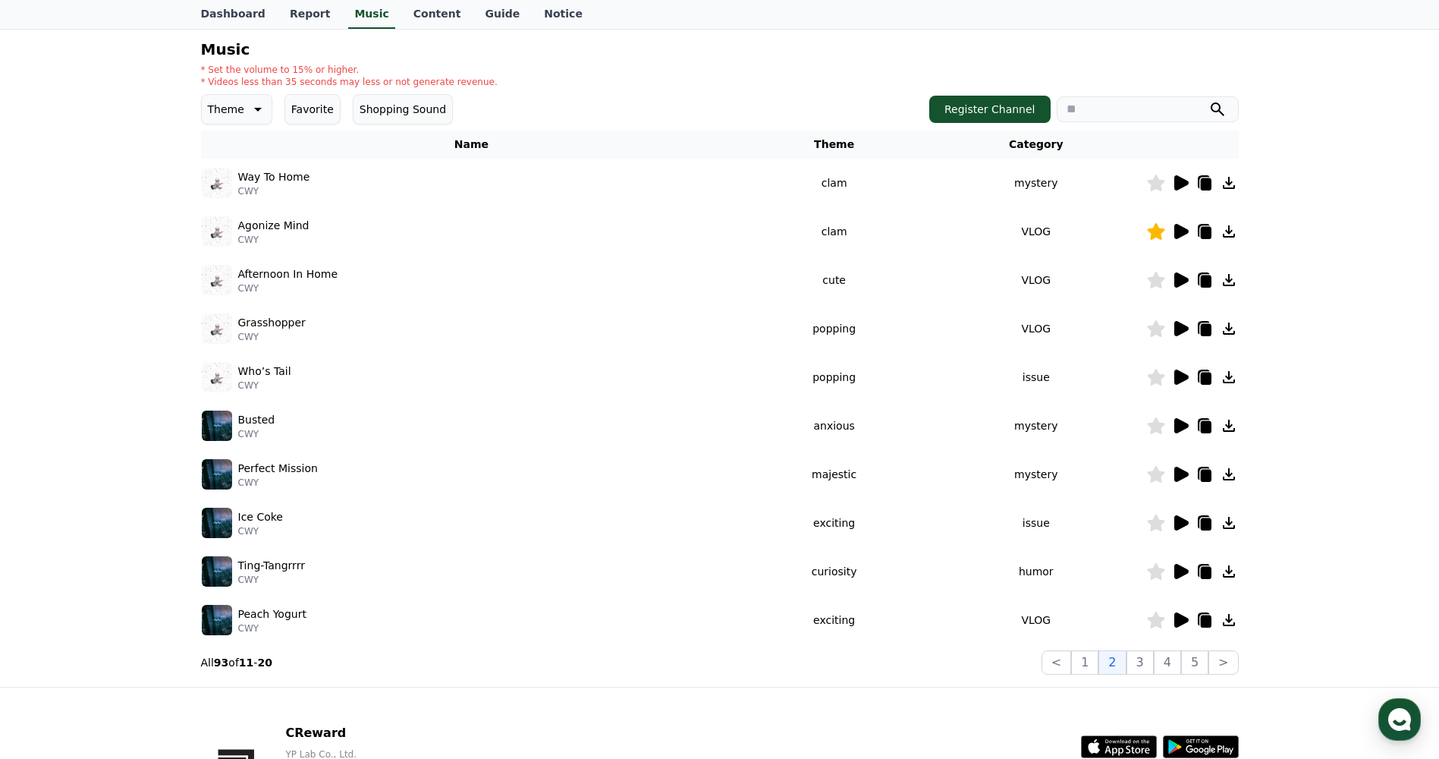
click at [1176, 276] on icon at bounding box center [1181, 279] width 14 height 15
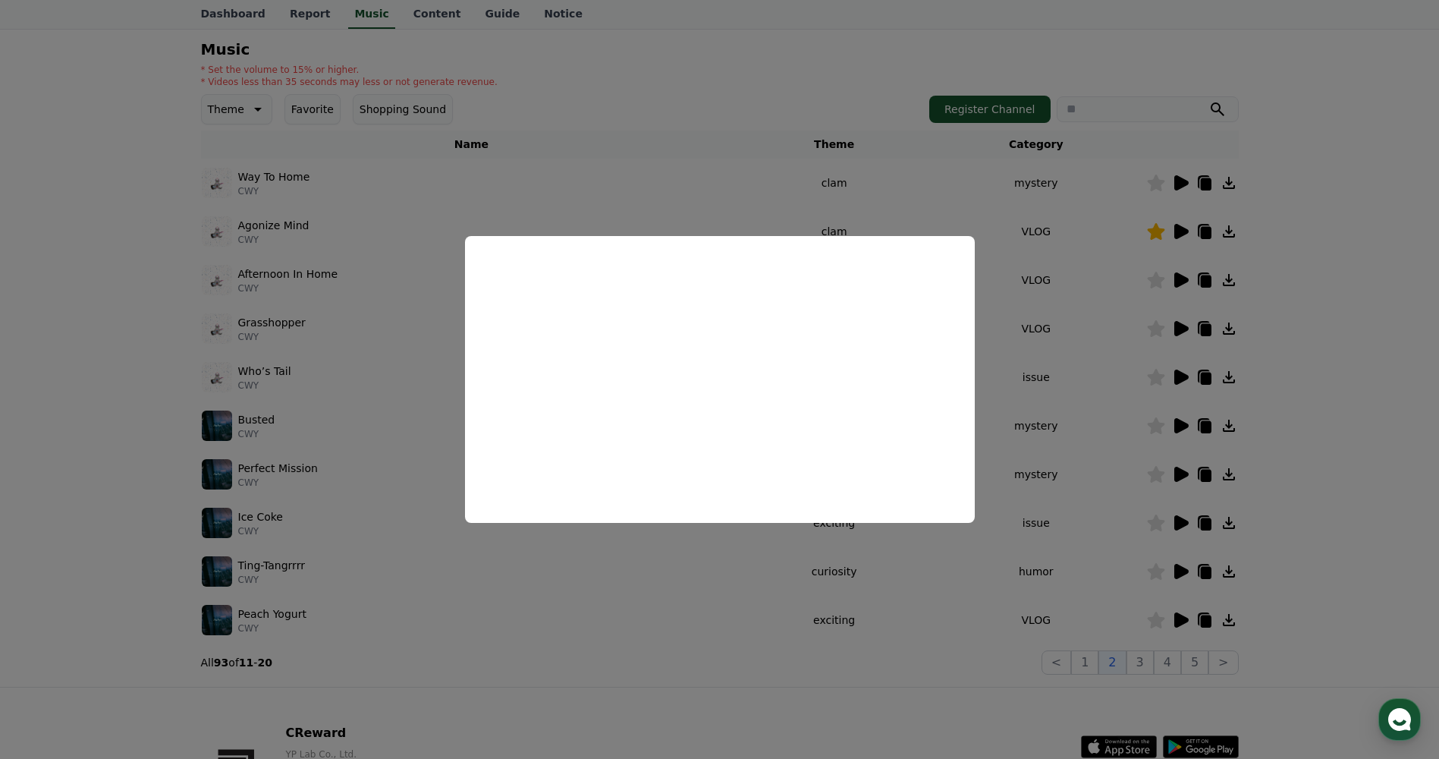
click at [1161, 361] on button "close modal" at bounding box center [719, 379] width 1439 height 759
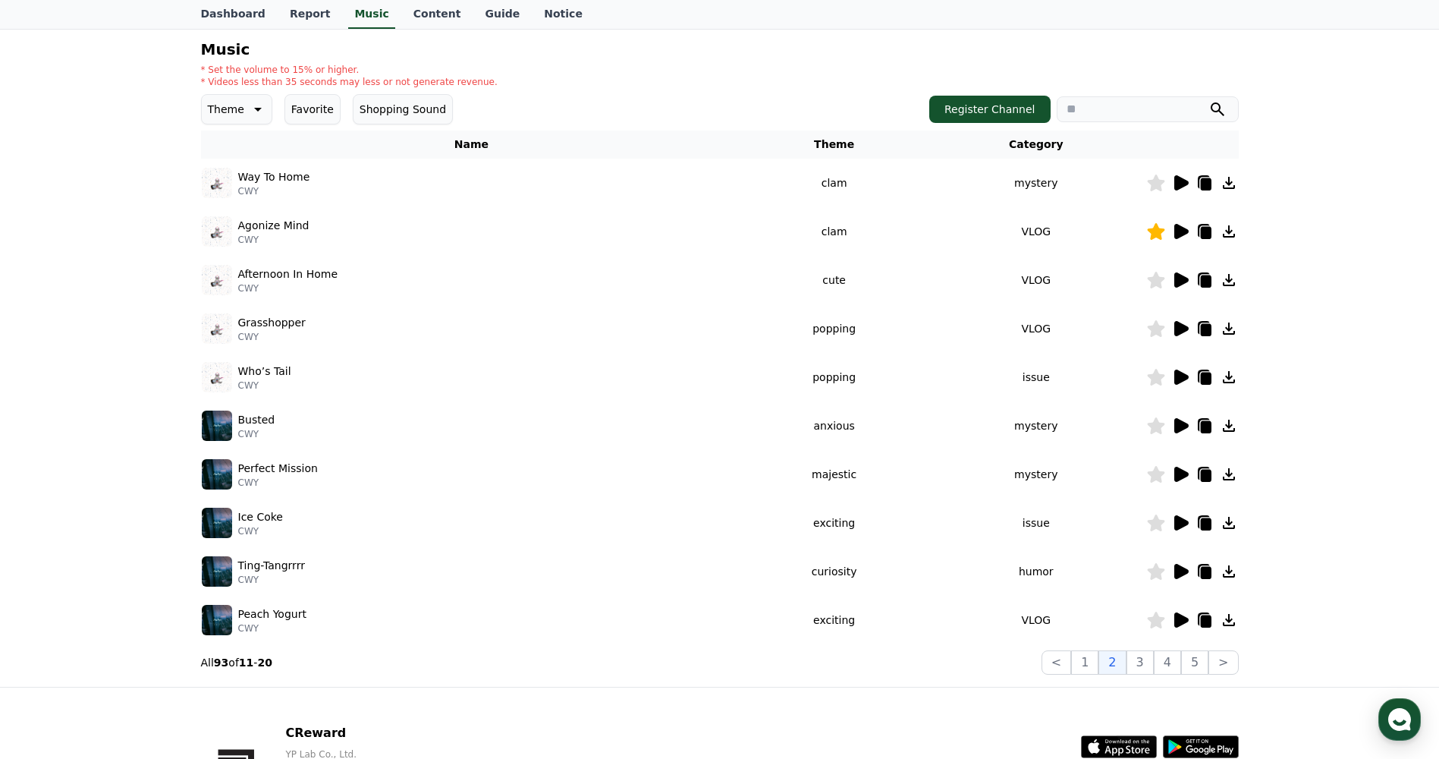
click at [1183, 334] on icon at bounding box center [1180, 328] width 18 height 18
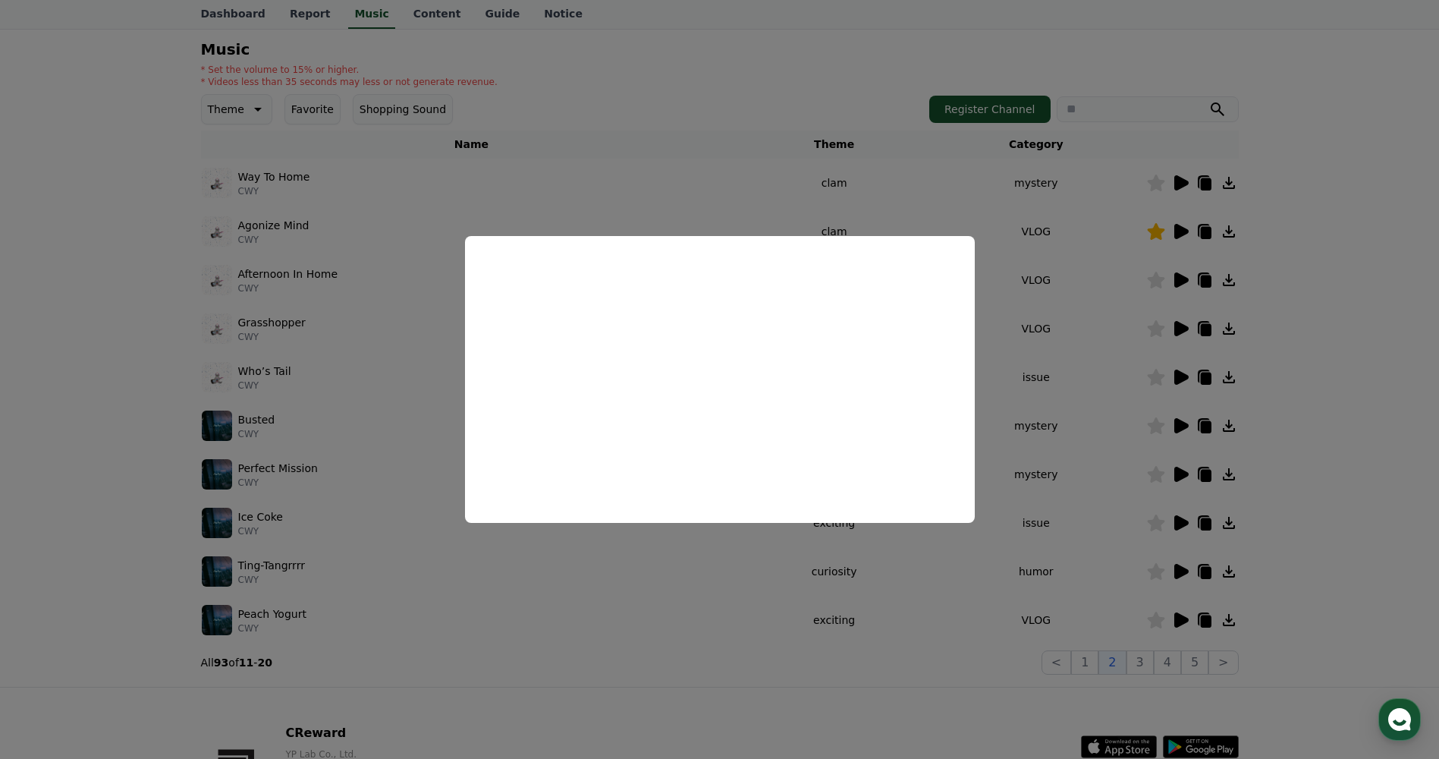
click at [1179, 374] on button "close modal" at bounding box center [719, 379] width 1439 height 759
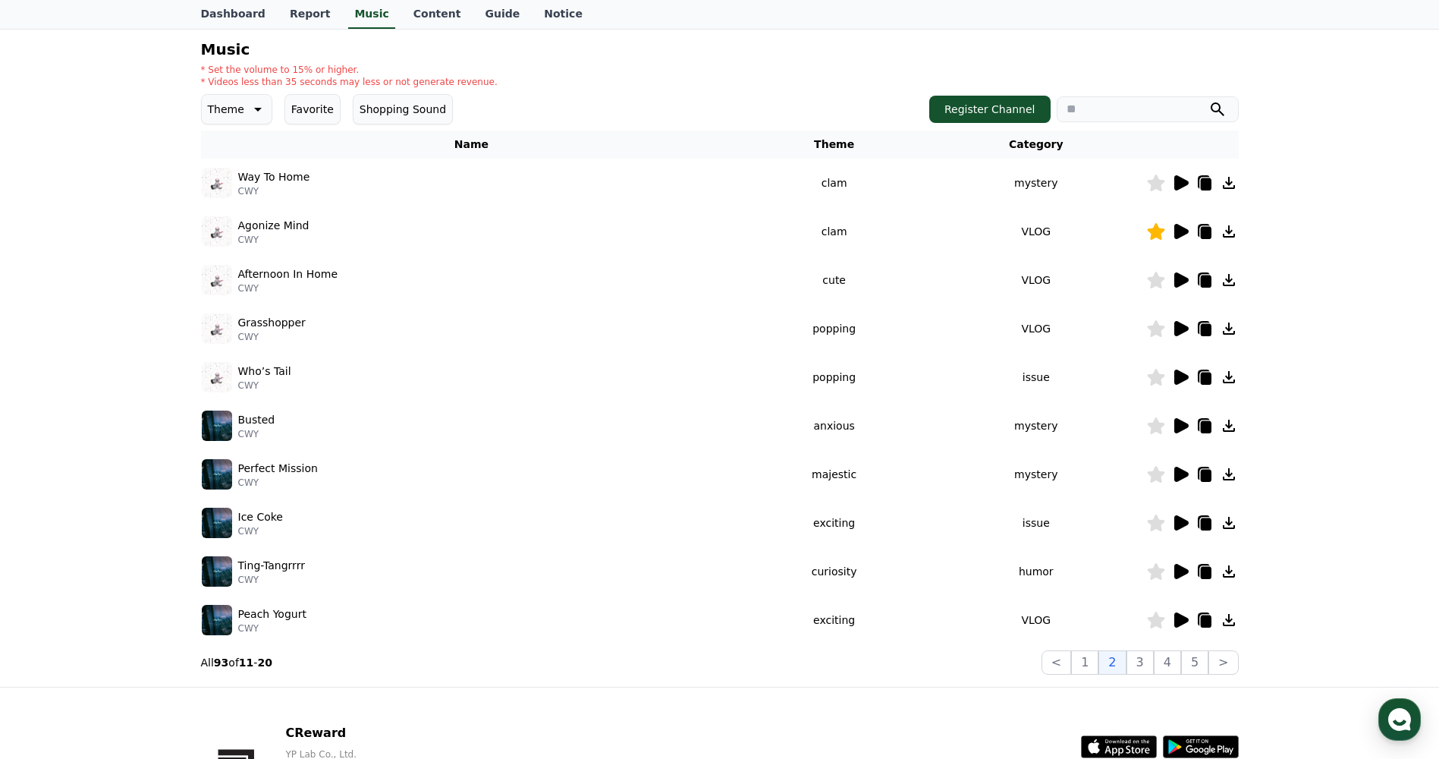
click at [1179, 374] on icon at bounding box center [1181, 376] width 14 height 15
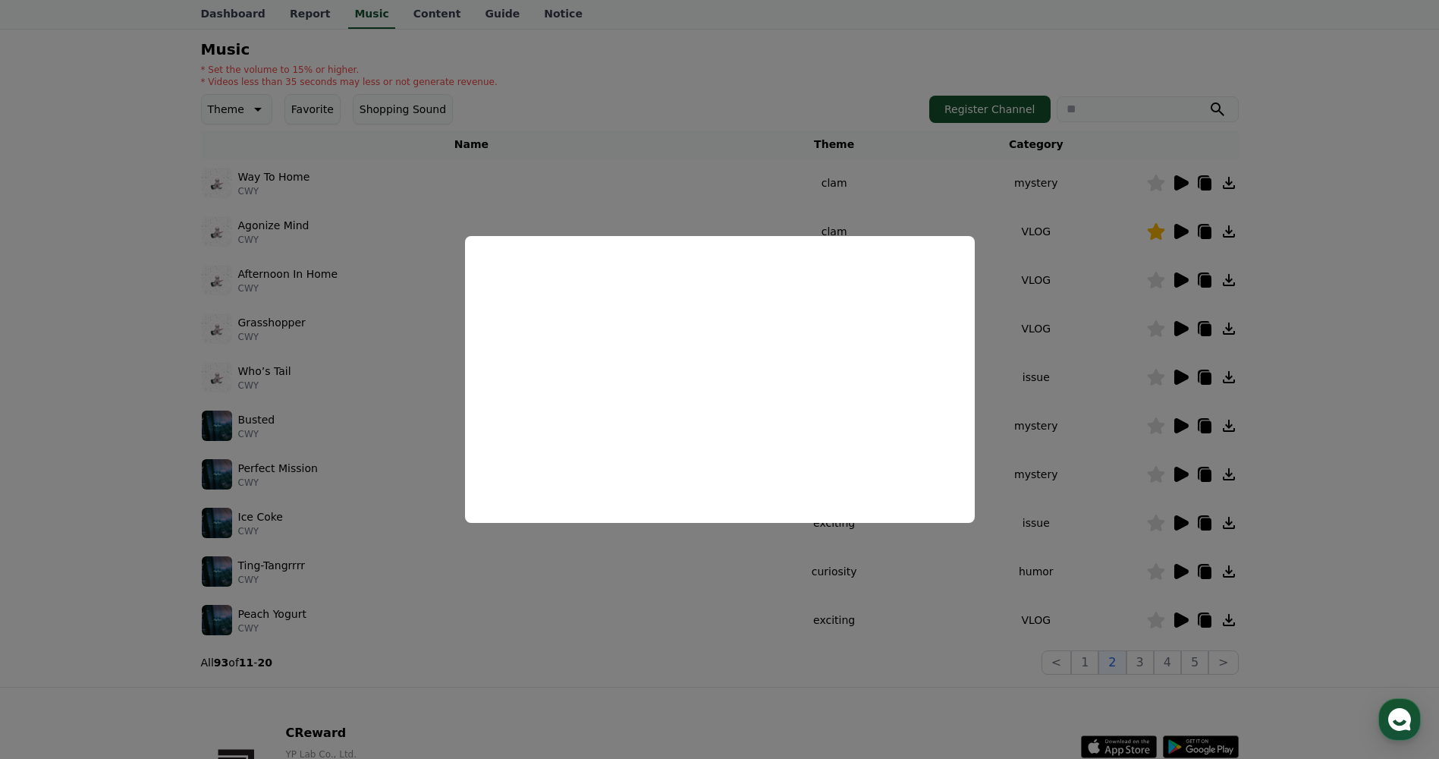
click at [1055, 369] on button "close modal" at bounding box center [719, 379] width 1439 height 759
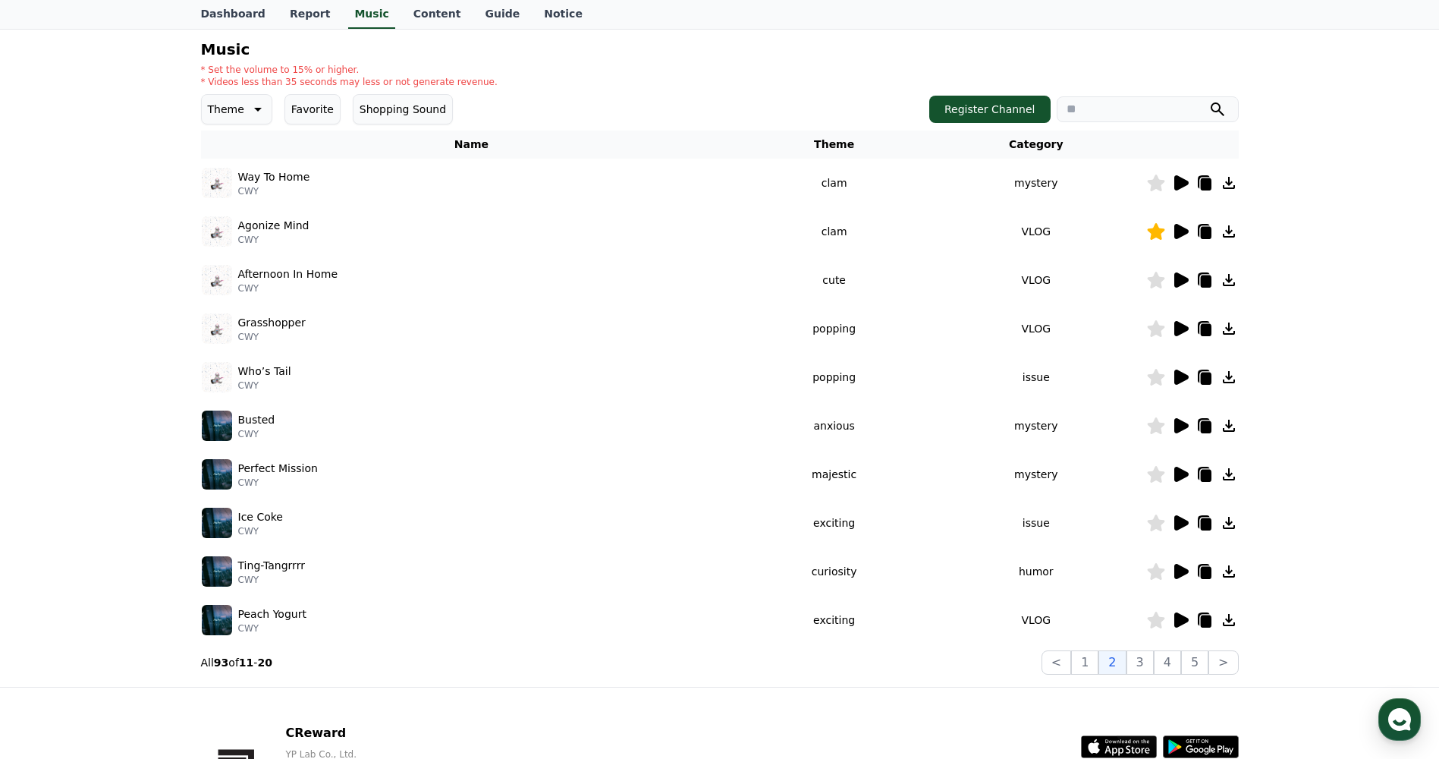
click at [1177, 428] on icon at bounding box center [1181, 425] width 14 height 15
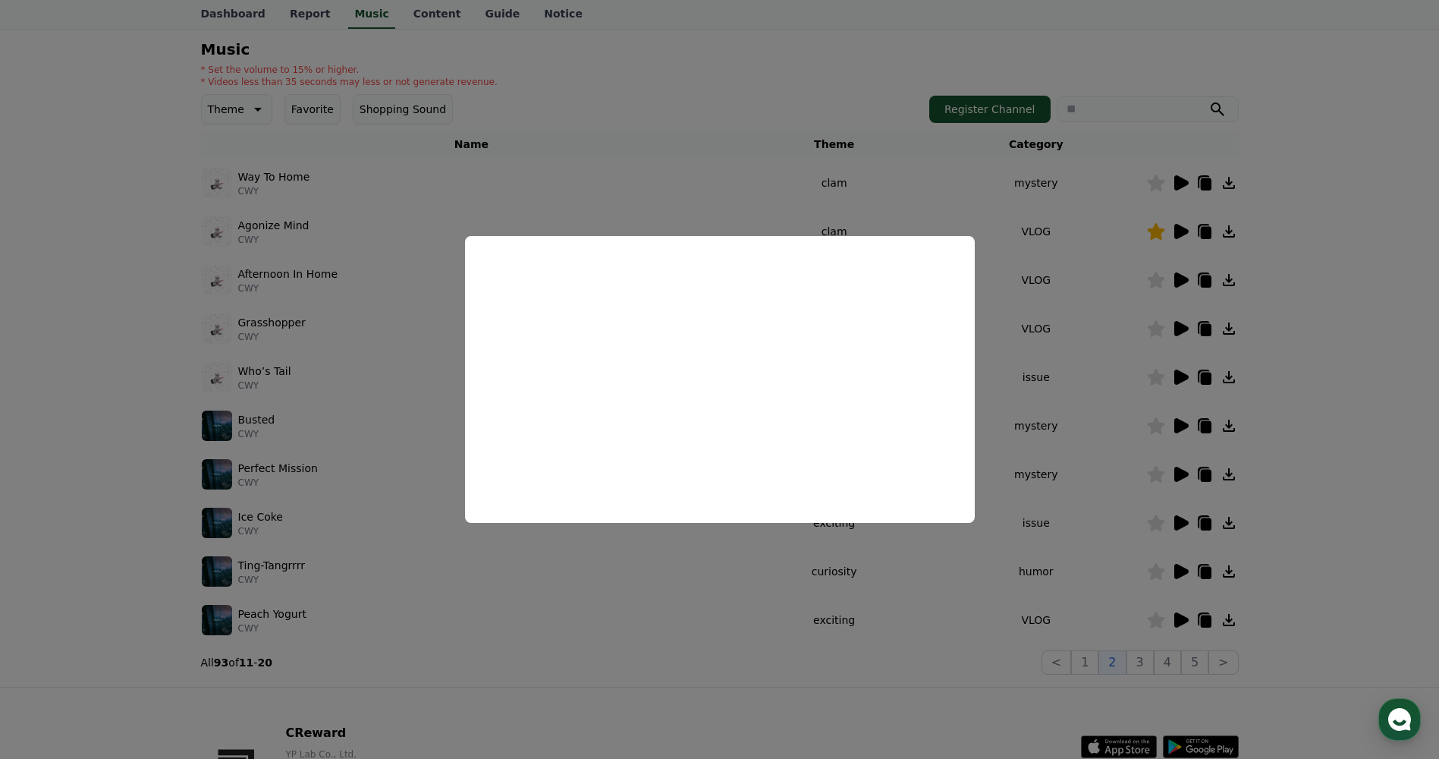
click at [733, 61] on button "close modal" at bounding box center [719, 379] width 1439 height 759
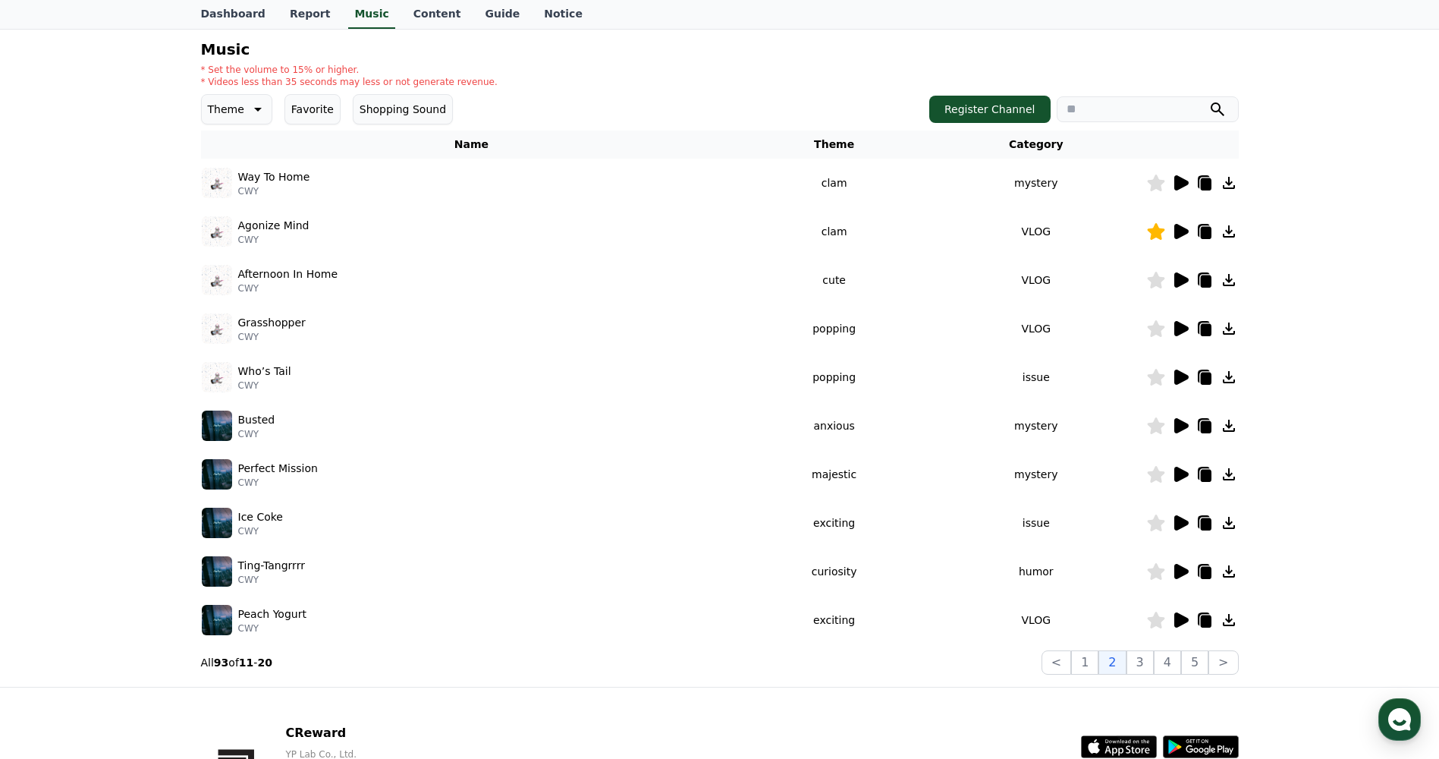
click at [1177, 469] on icon at bounding box center [1181, 473] width 14 height 15
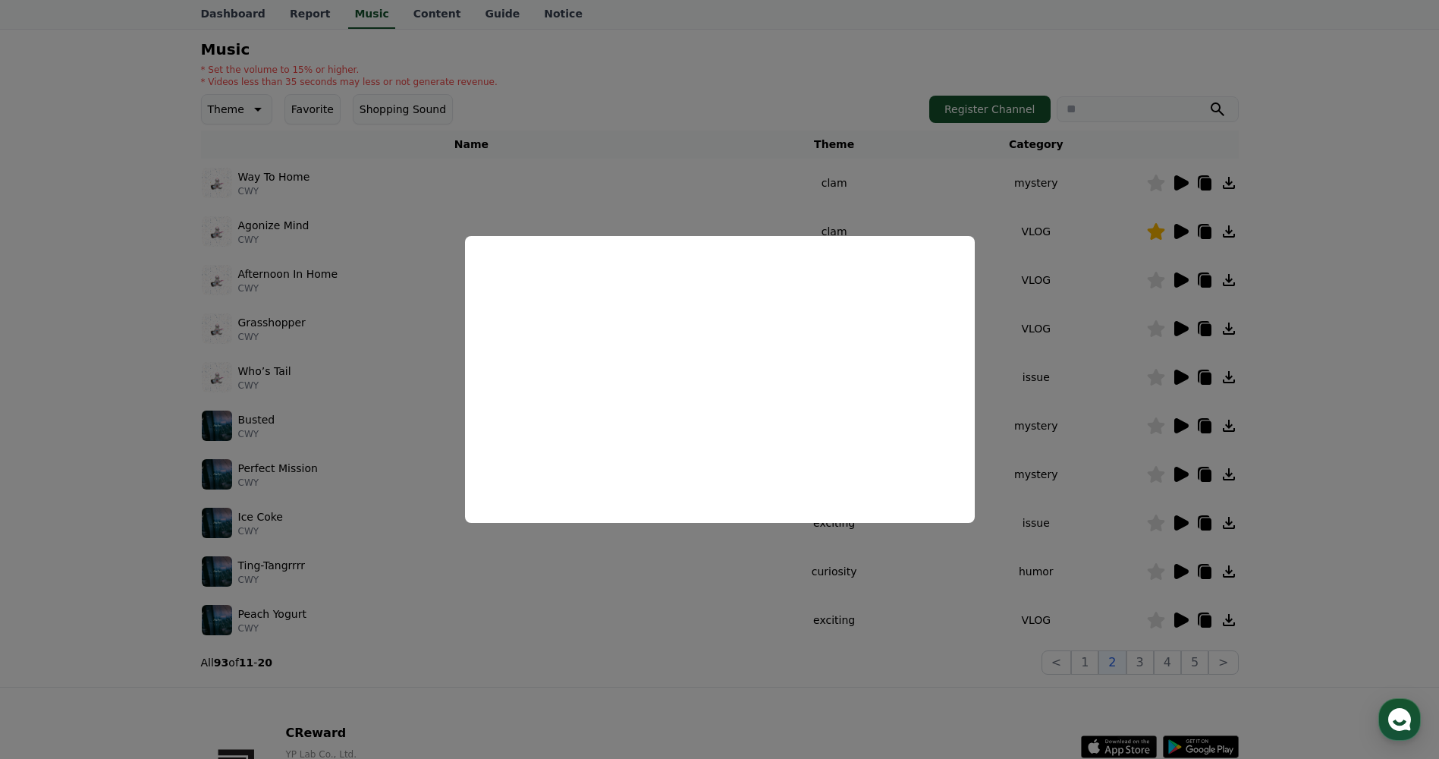
click at [313, 483] on button "close modal" at bounding box center [719, 379] width 1439 height 759
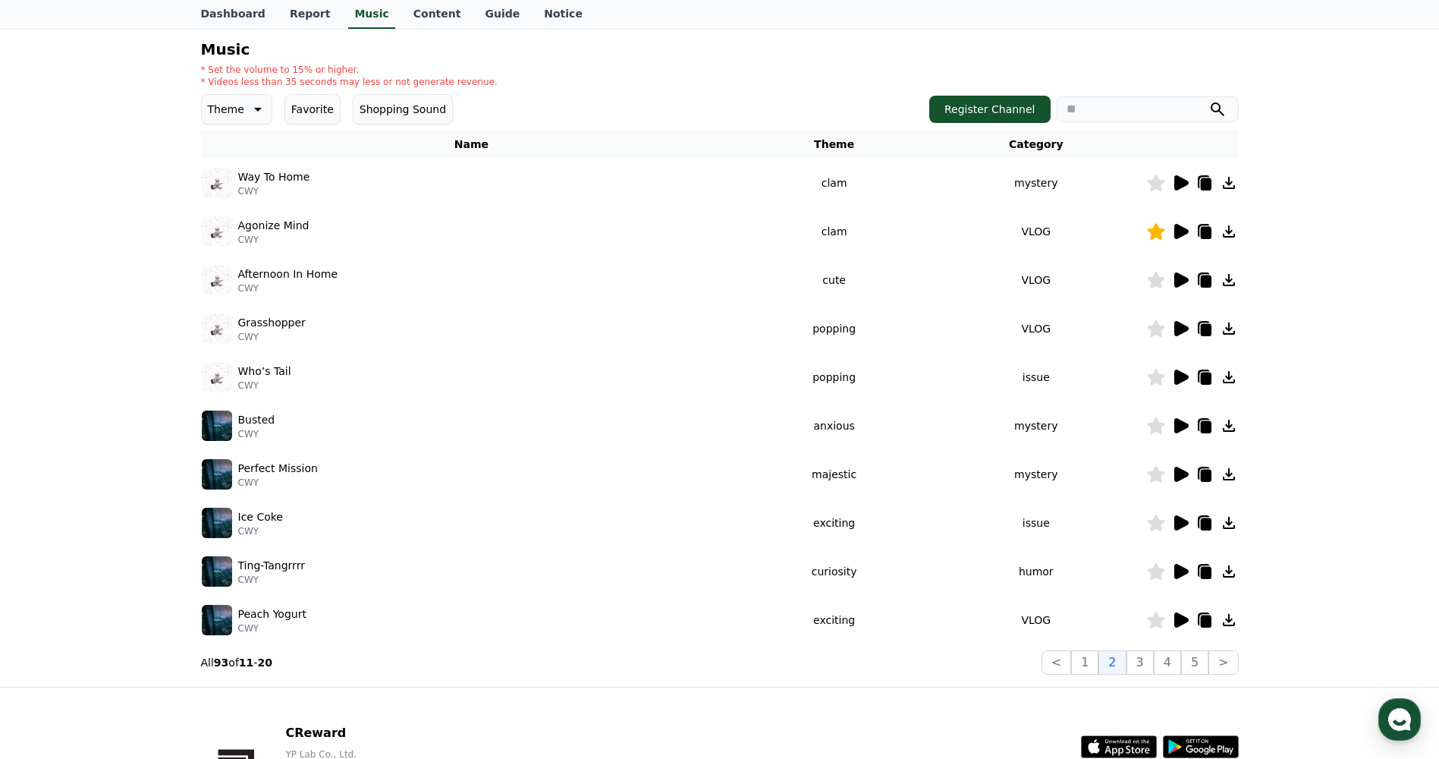
click at [1177, 523] on icon at bounding box center [1181, 522] width 14 height 15
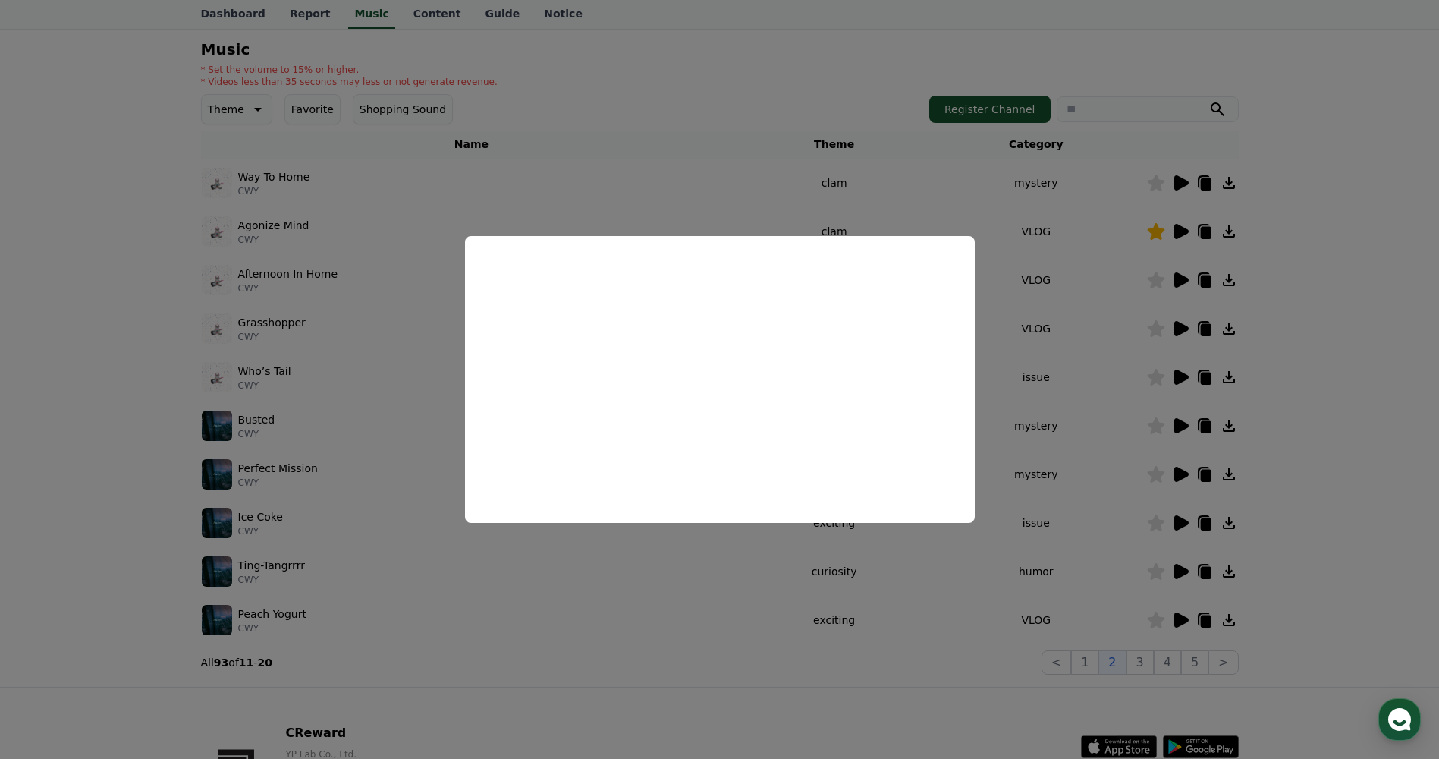
click at [778, 171] on button "close modal" at bounding box center [719, 379] width 1439 height 759
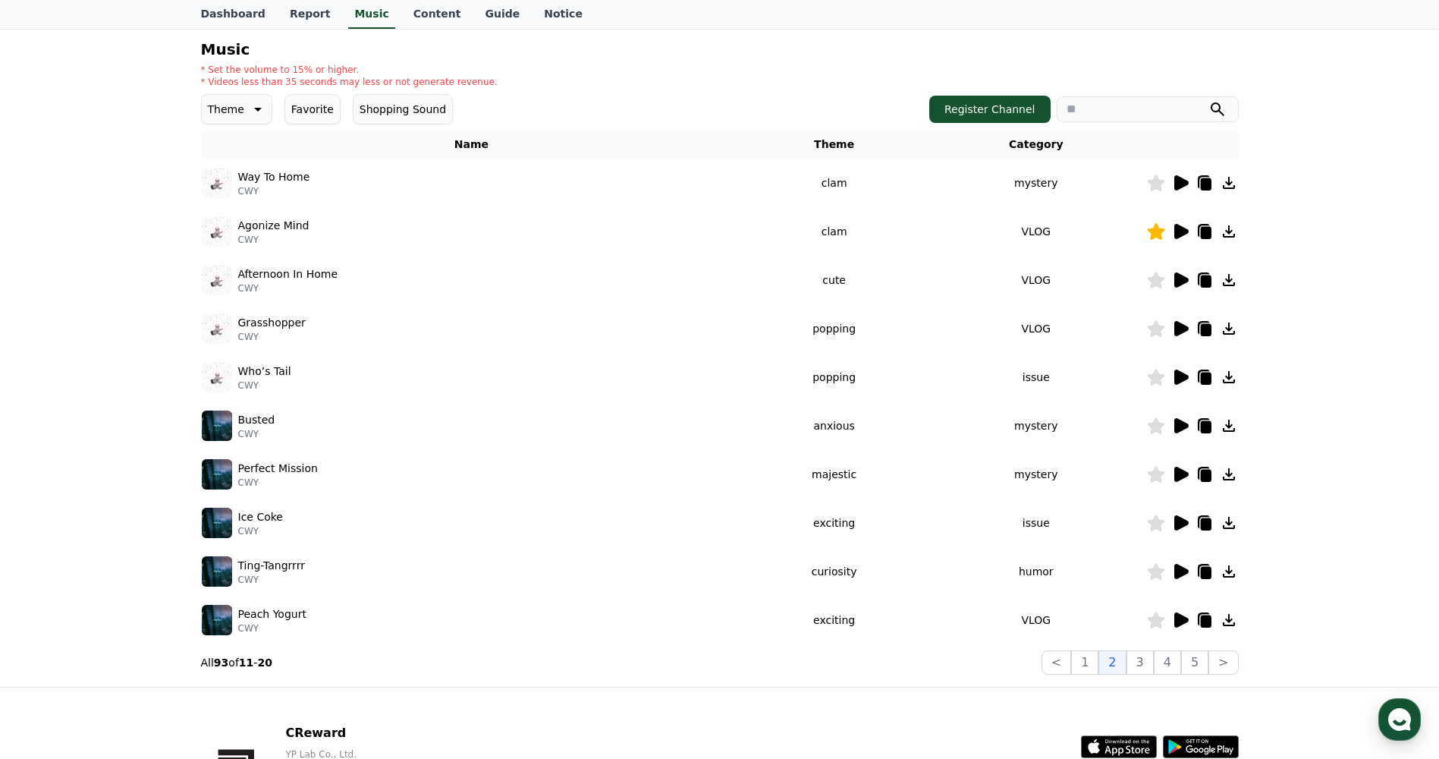
click at [1182, 571] on icon at bounding box center [1181, 571] width 14 height 15
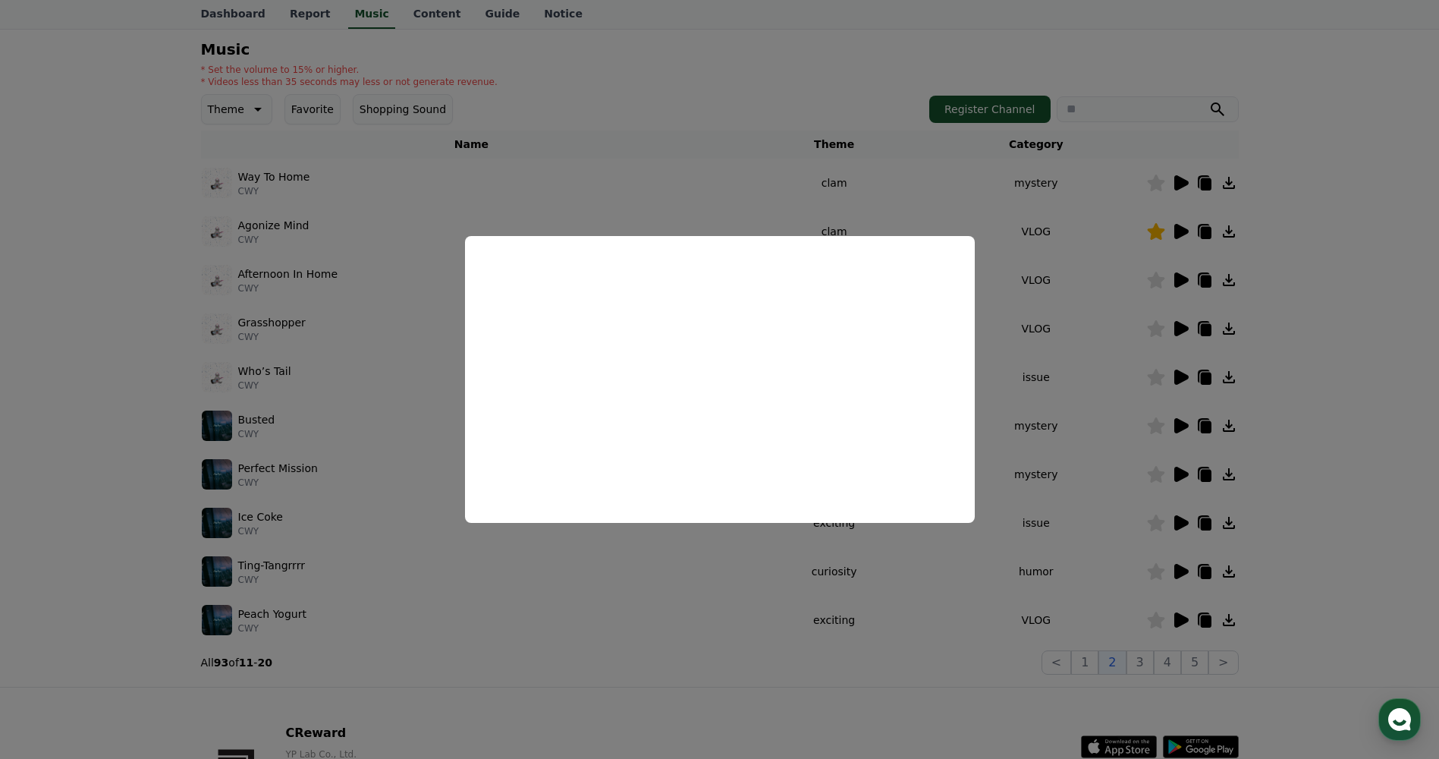
click at [696, 171] on button "close modal" at bounding box center [719, 379] width 1439 height 759
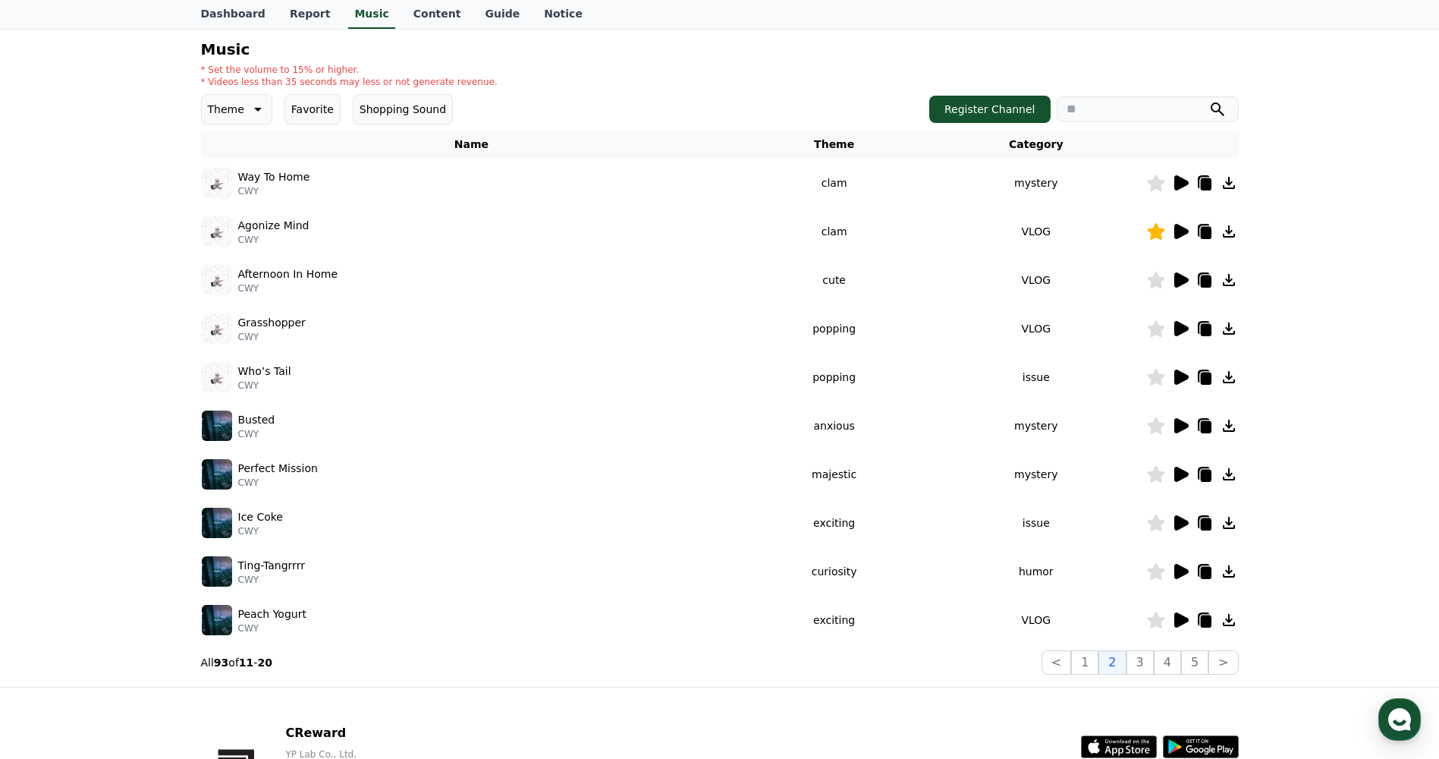
click at [1186, 628] on icon at bounding box center [1180, 620] width 18 height 18
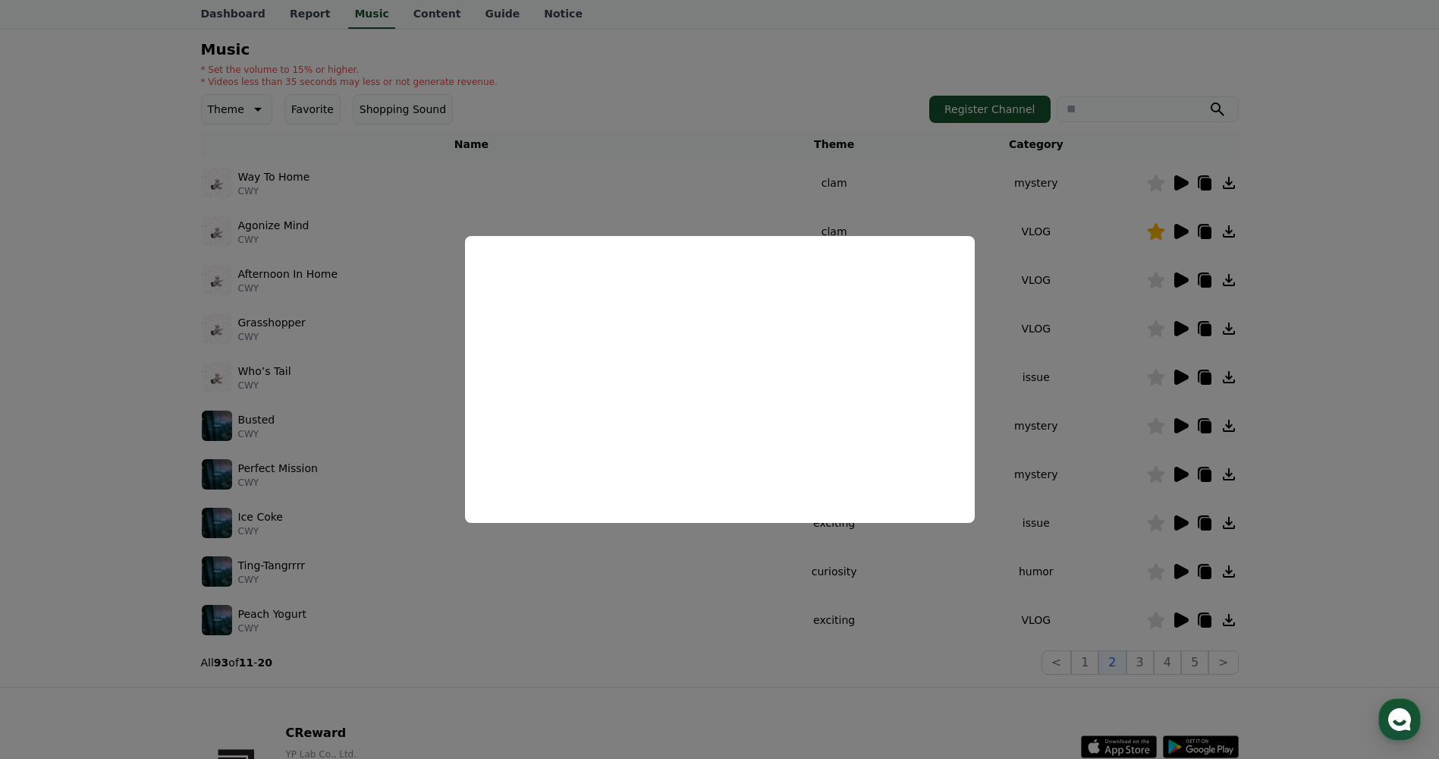
click at [747, 159] on button "close modal" at bounding box center [719, 379] width 1439 height 759
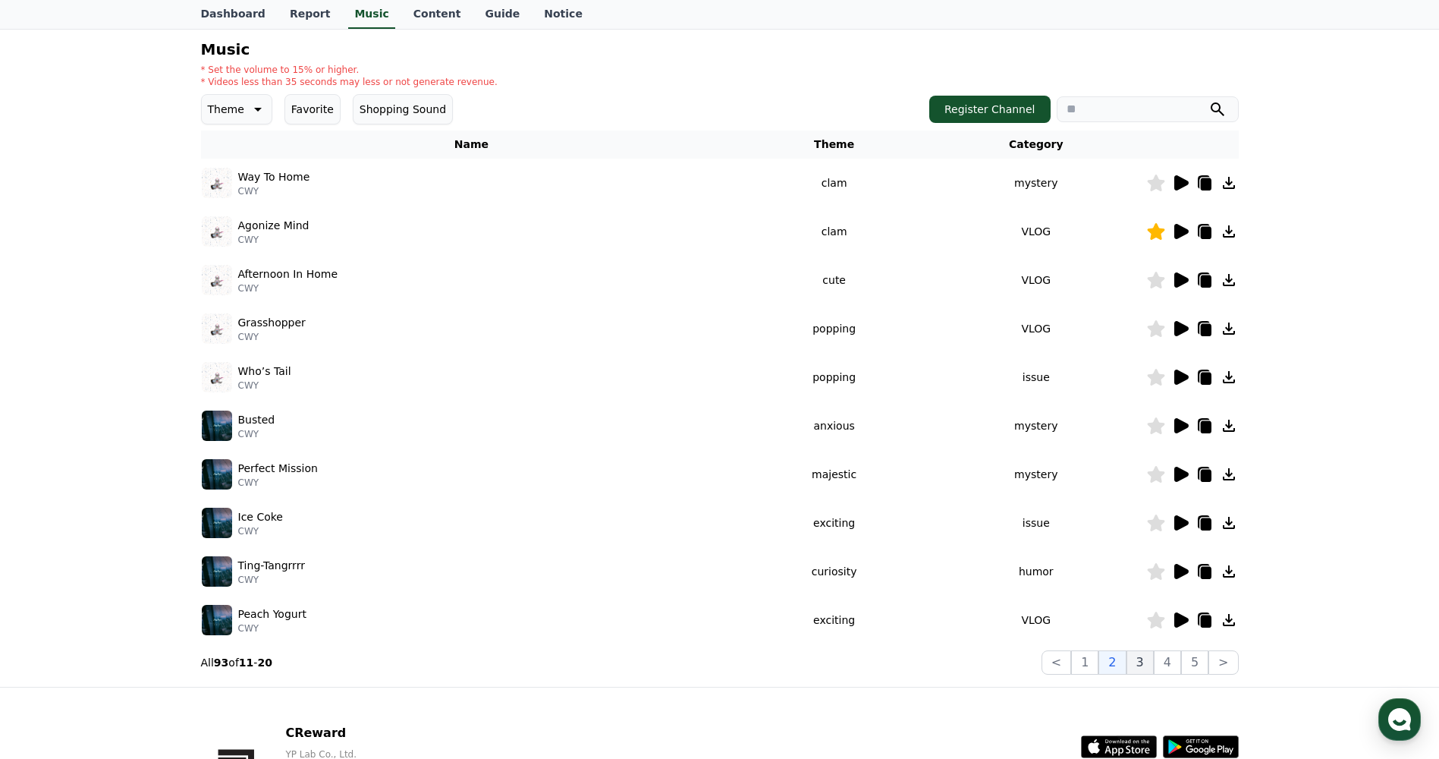
click at [1145, 666] on button "3" at bounding box center [1139, 662] width 27 height 24
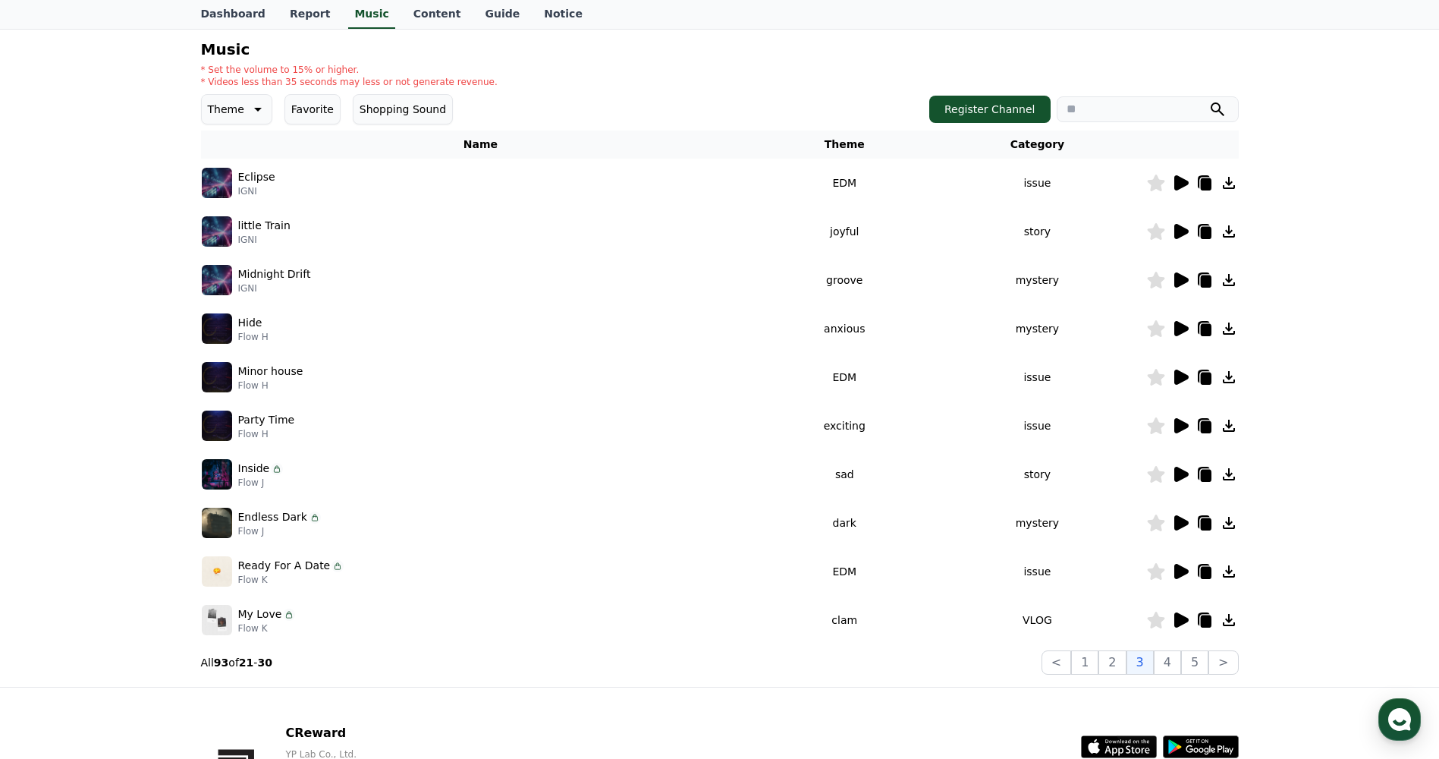
click at [1176, 179] on icon at bounding box center [1181, 182] width 14 height 15
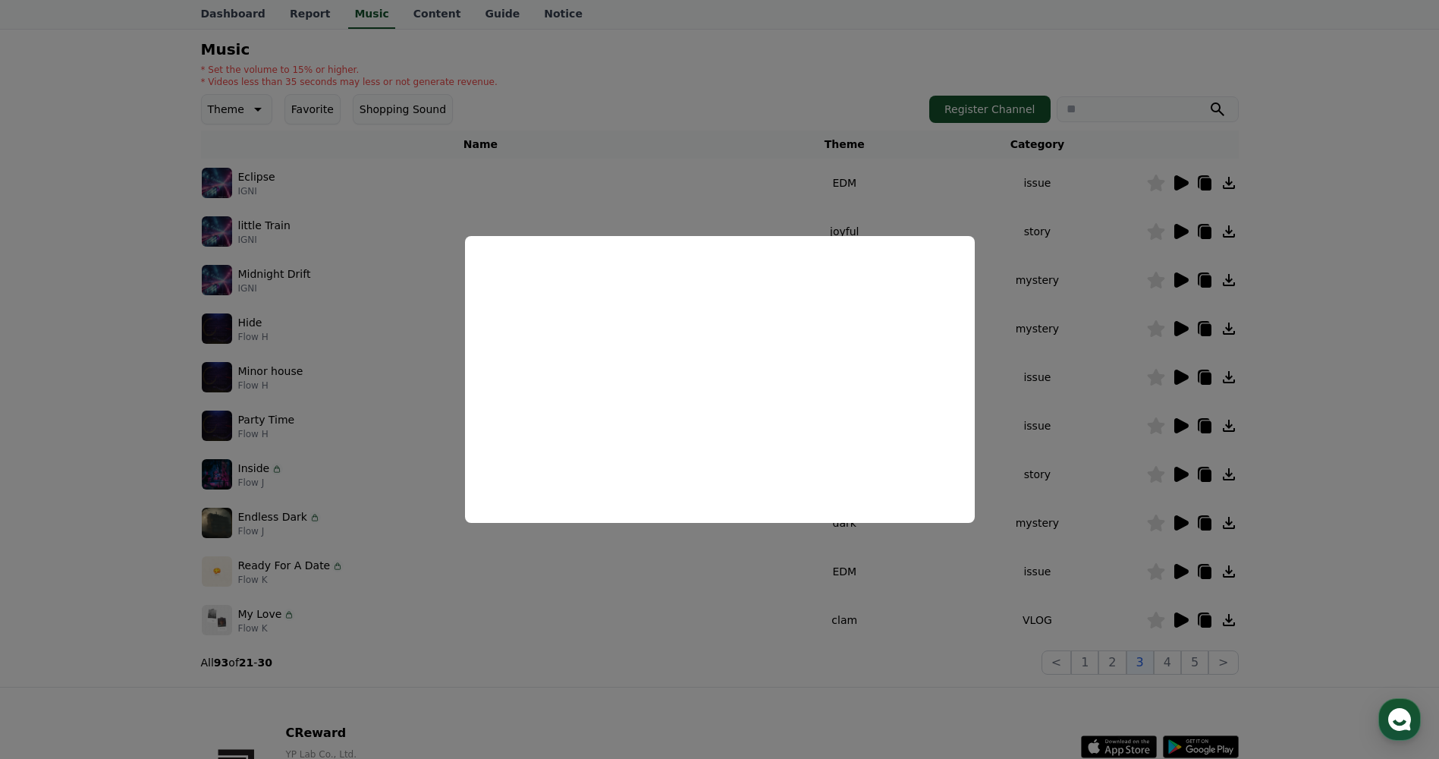
click at [703, 169] on button "close modal" at bounding box center [719, 379] width 1439 height 759
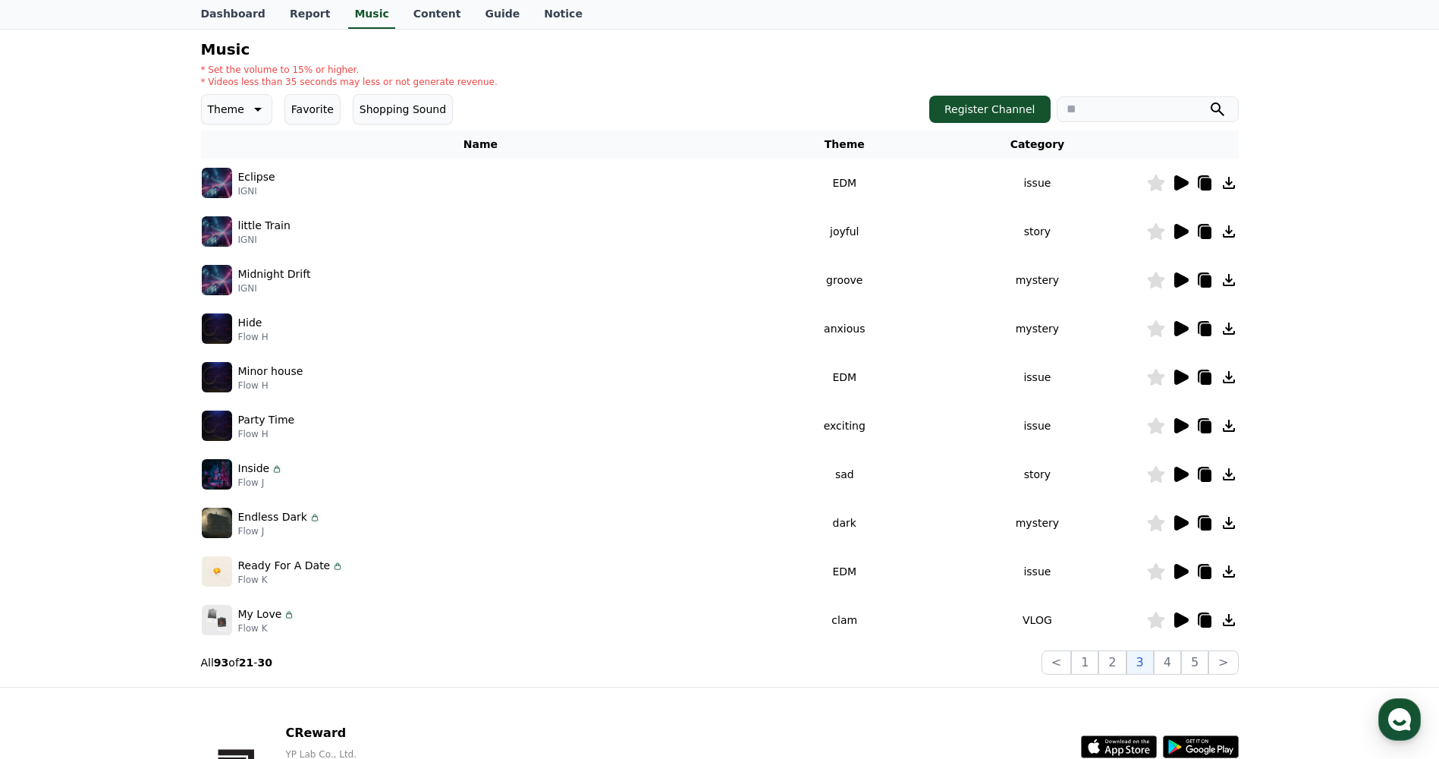
click at [1180, 234] on icon at bounding box center [1181, 231] width 14 height 15
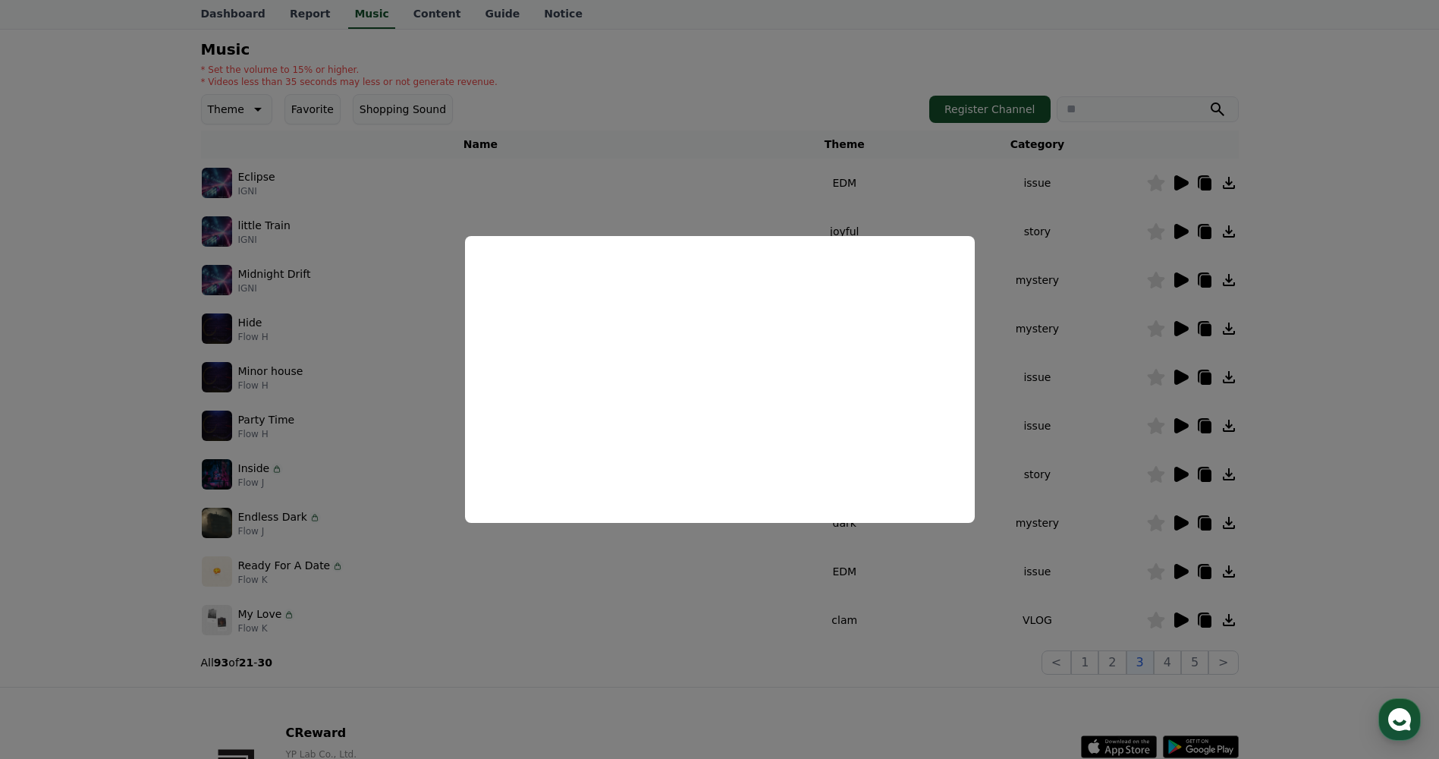
click at [747, 199] on button "close modal" at bounding box center [719, 379] width 1439 height 759
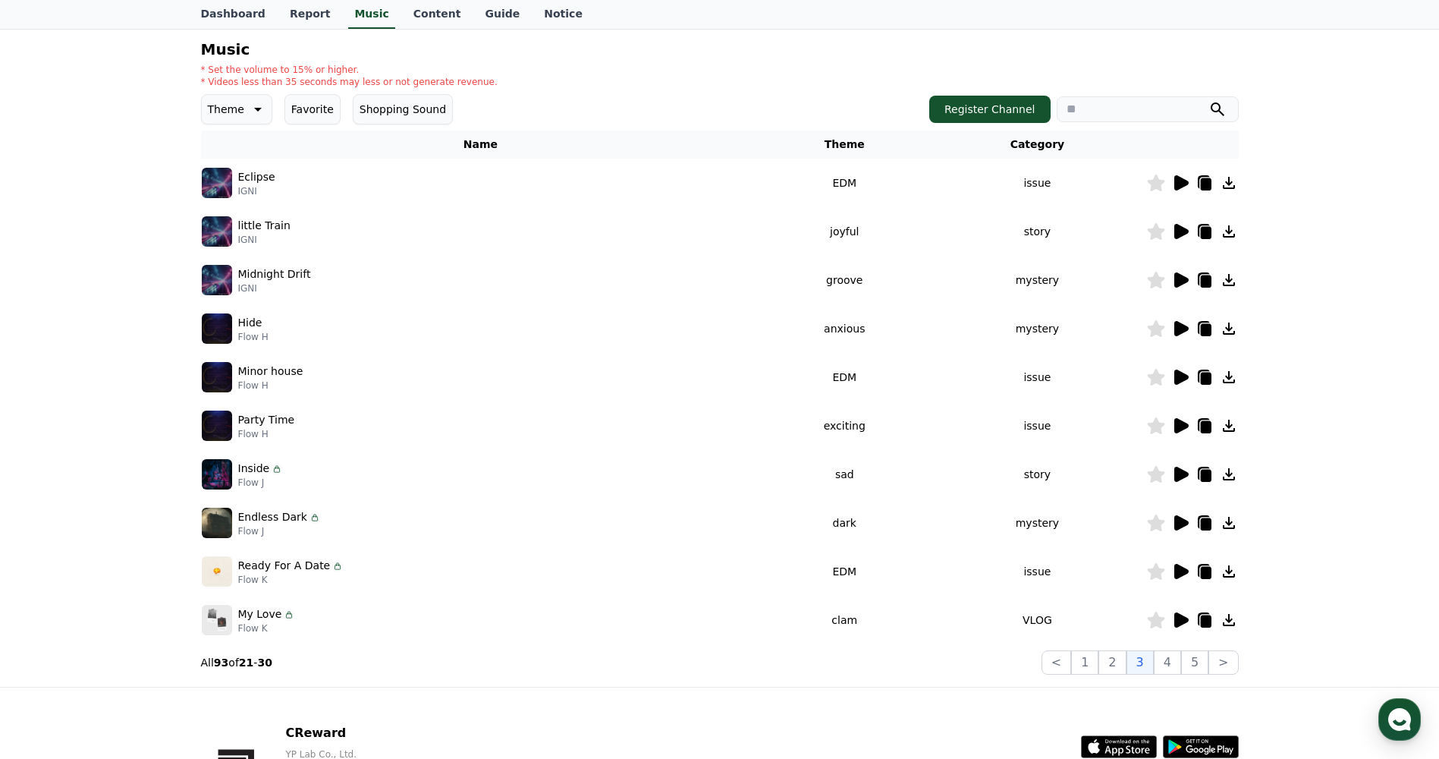
click at [1178, 279] on icon at bounding box center [1181, 279] width 14 height 15
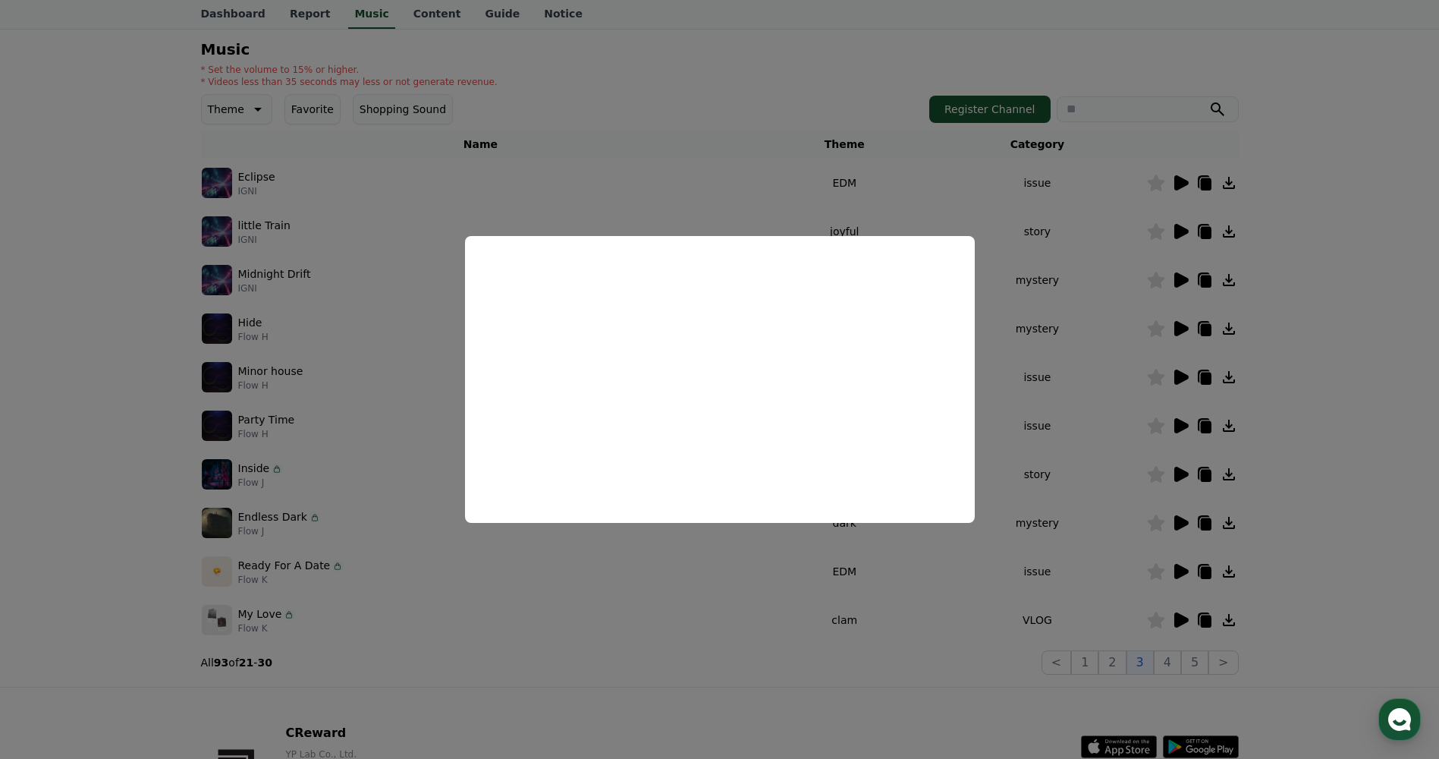
click at [760, 94] on button "close modal" at bounding box center [719, 379] width 1439 height 759
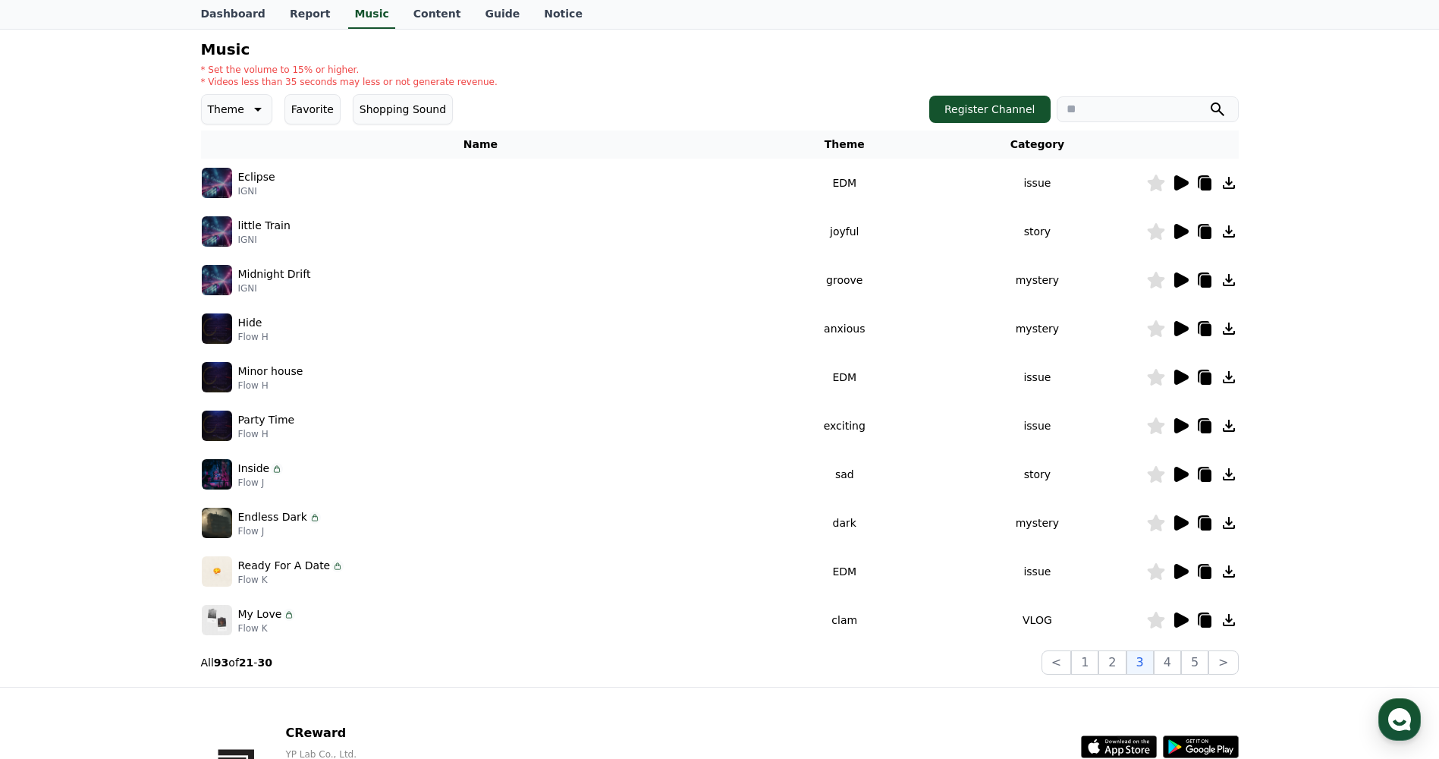
click at [1182, 324] on icon at bounding box center [1181, 328] width 14 height 15
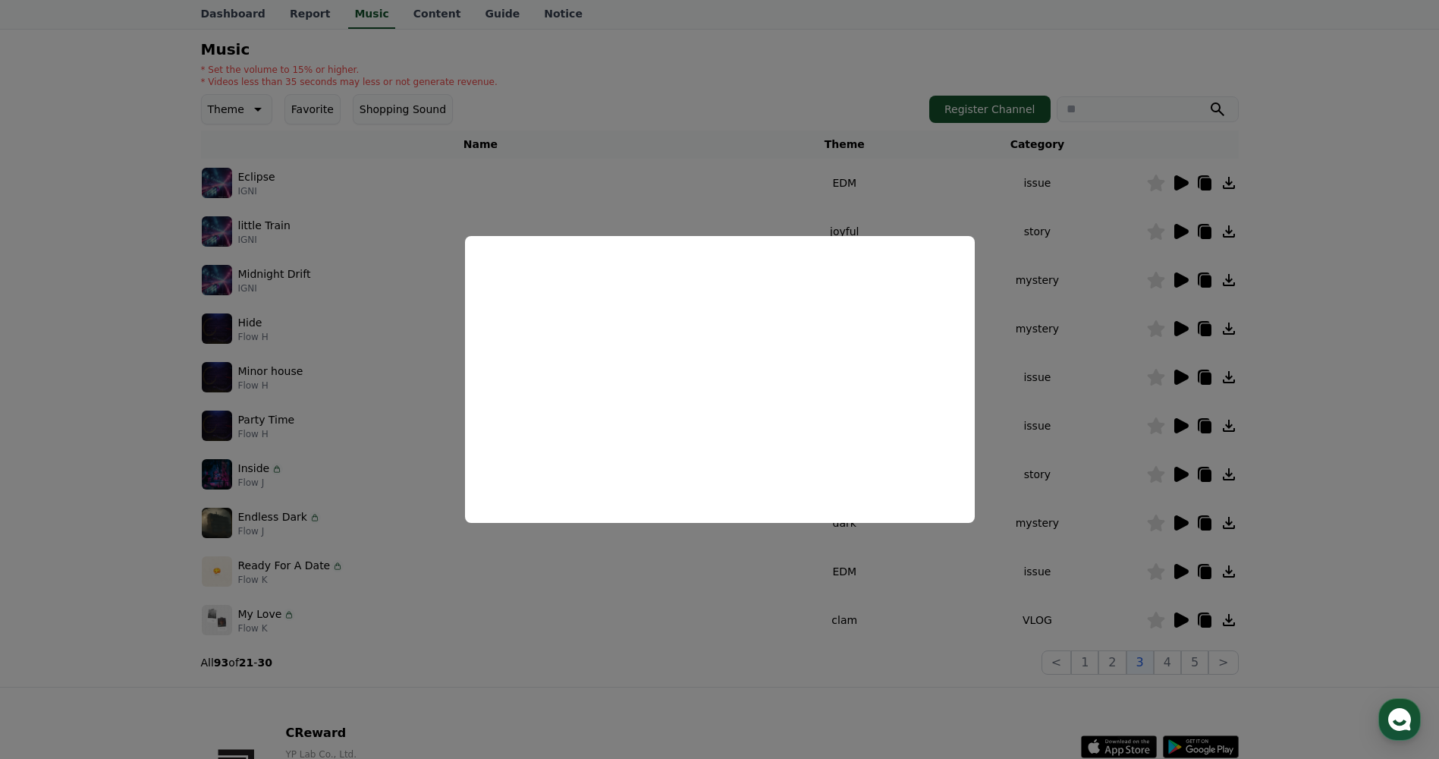
click at [668, 150] on button "close modal" at bounding box center [719, 379] width 1439 height 759
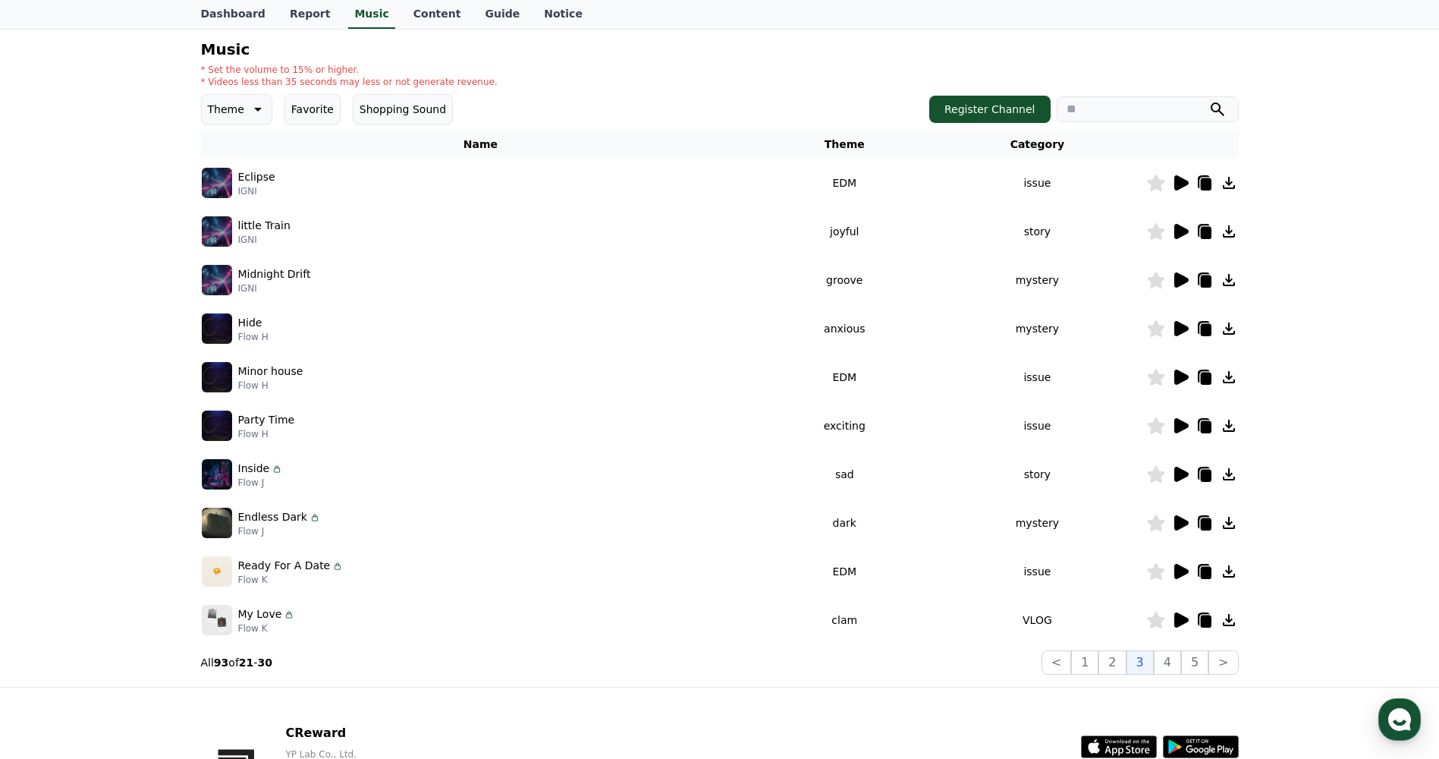
click at [1178, 378] on icon at bounding box center [1181, 376] width 14 height 15
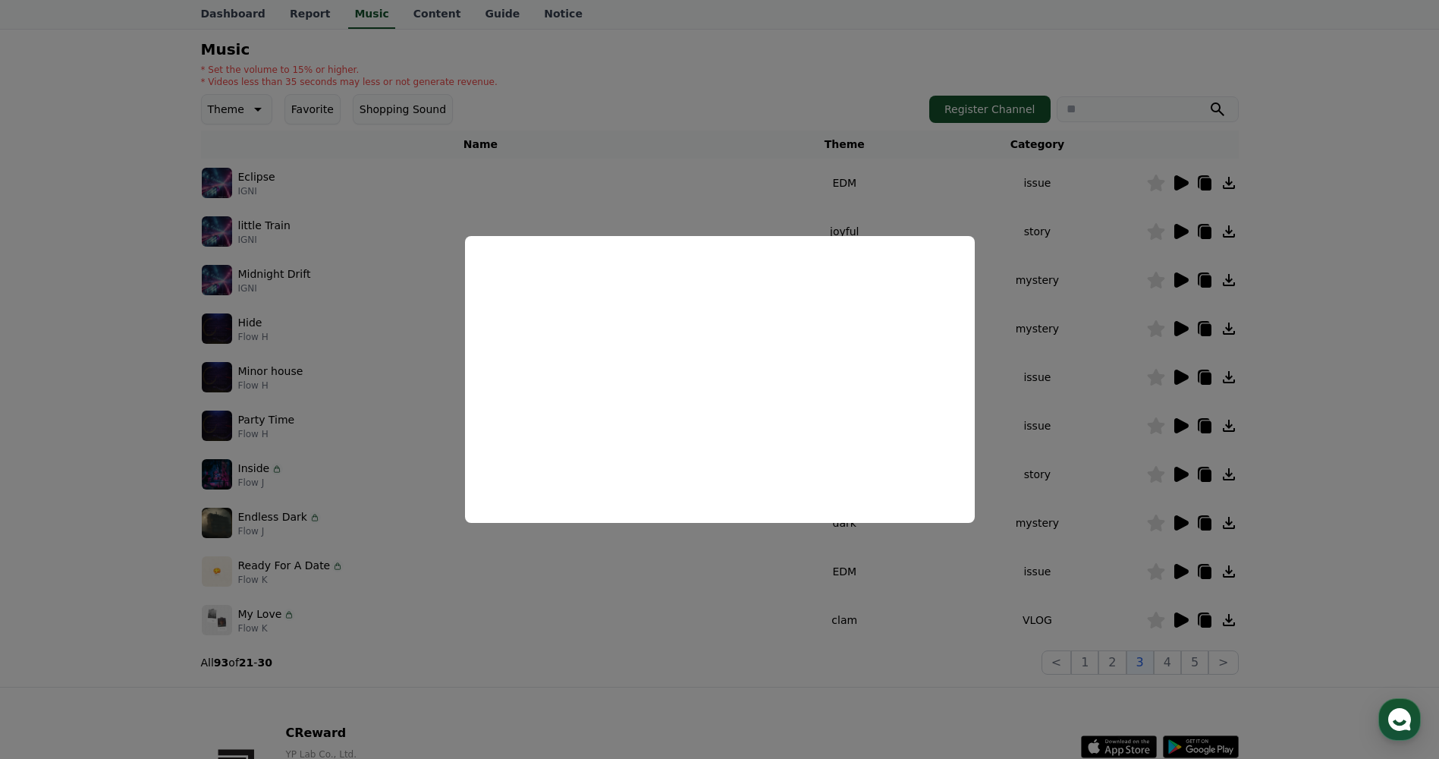
click at [680, 153] on button "close modal" at bounding box center [719, 379] width 1439 height 759
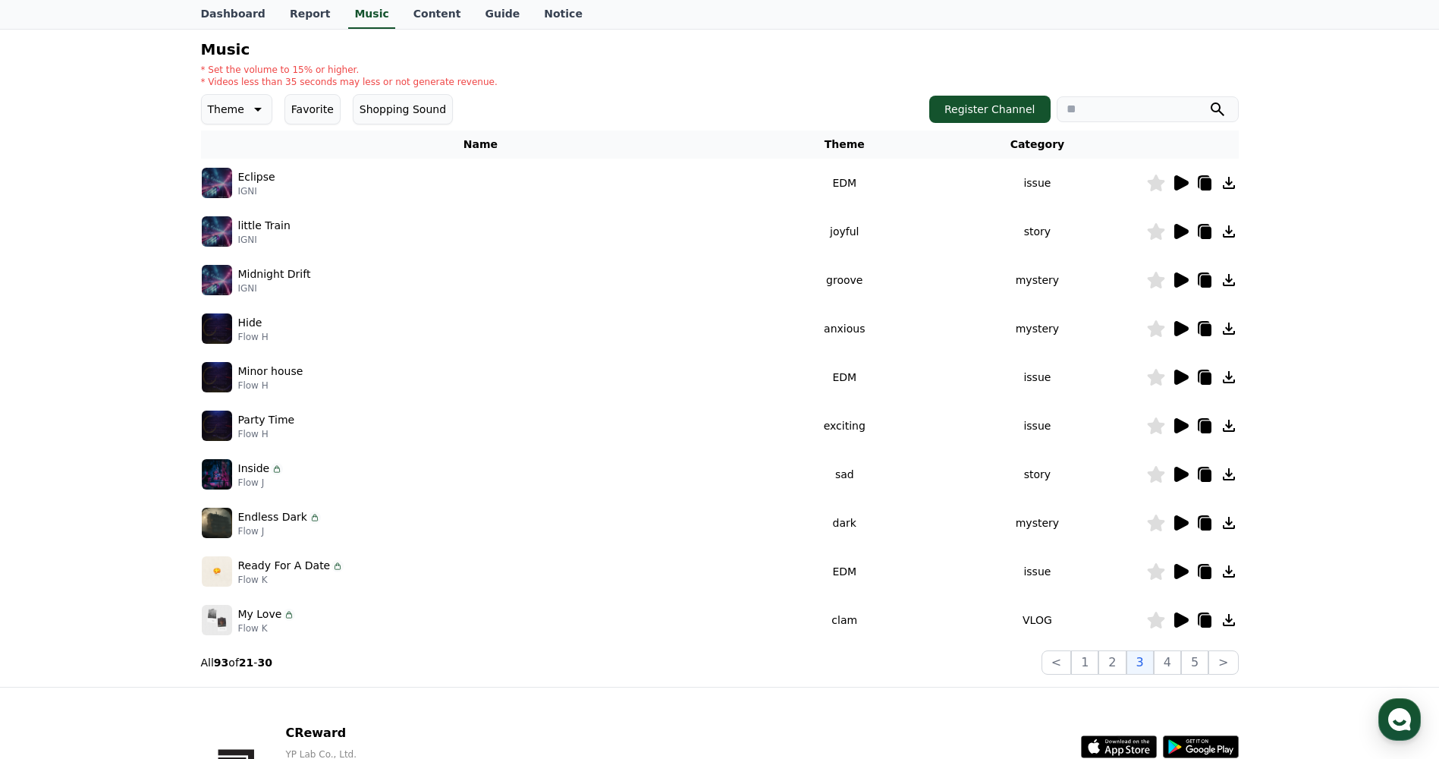
click at [1176, 328] on icon at bounding box center [1181, 328] width 14 height 15
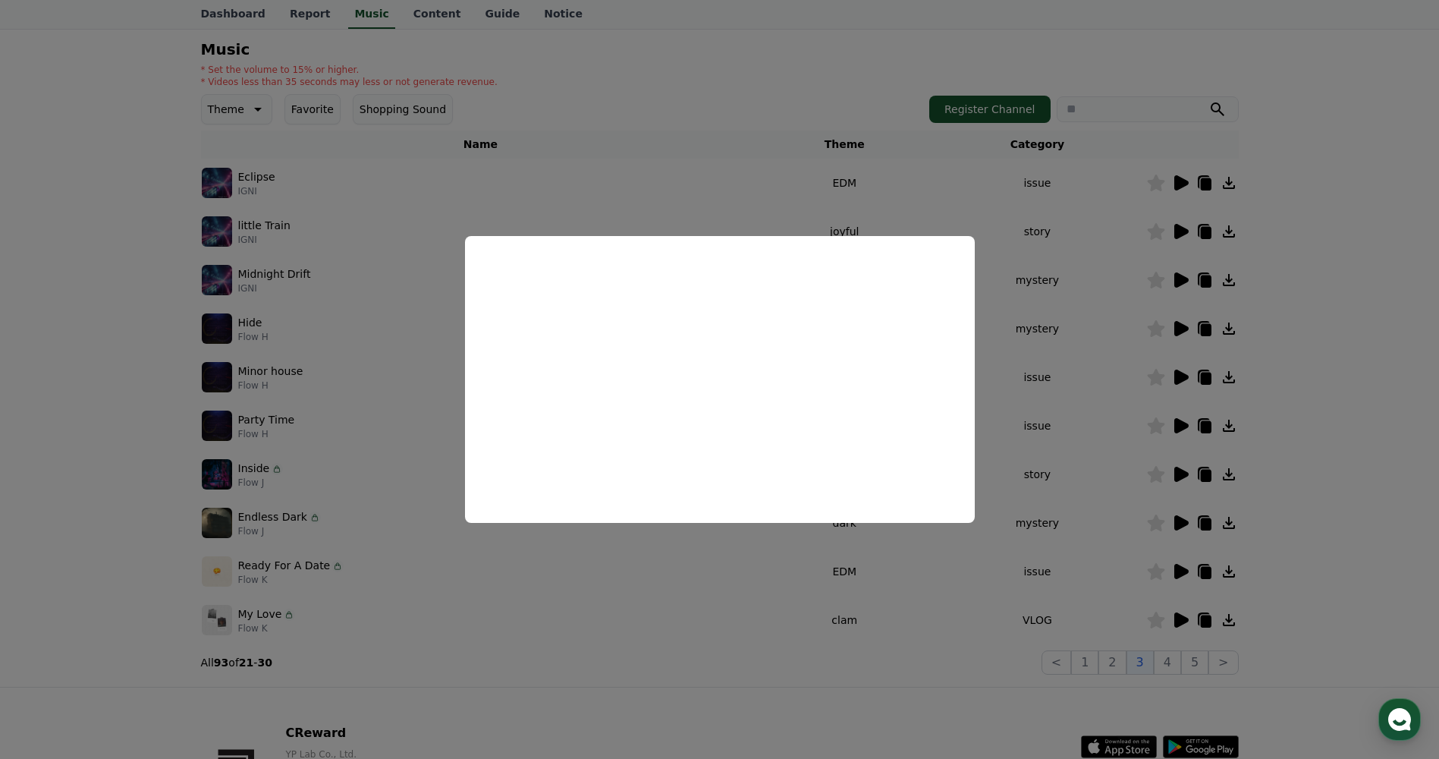
click at [783, 124] on button "close modal" at bounding box center [719, 379] width 1439 height 759
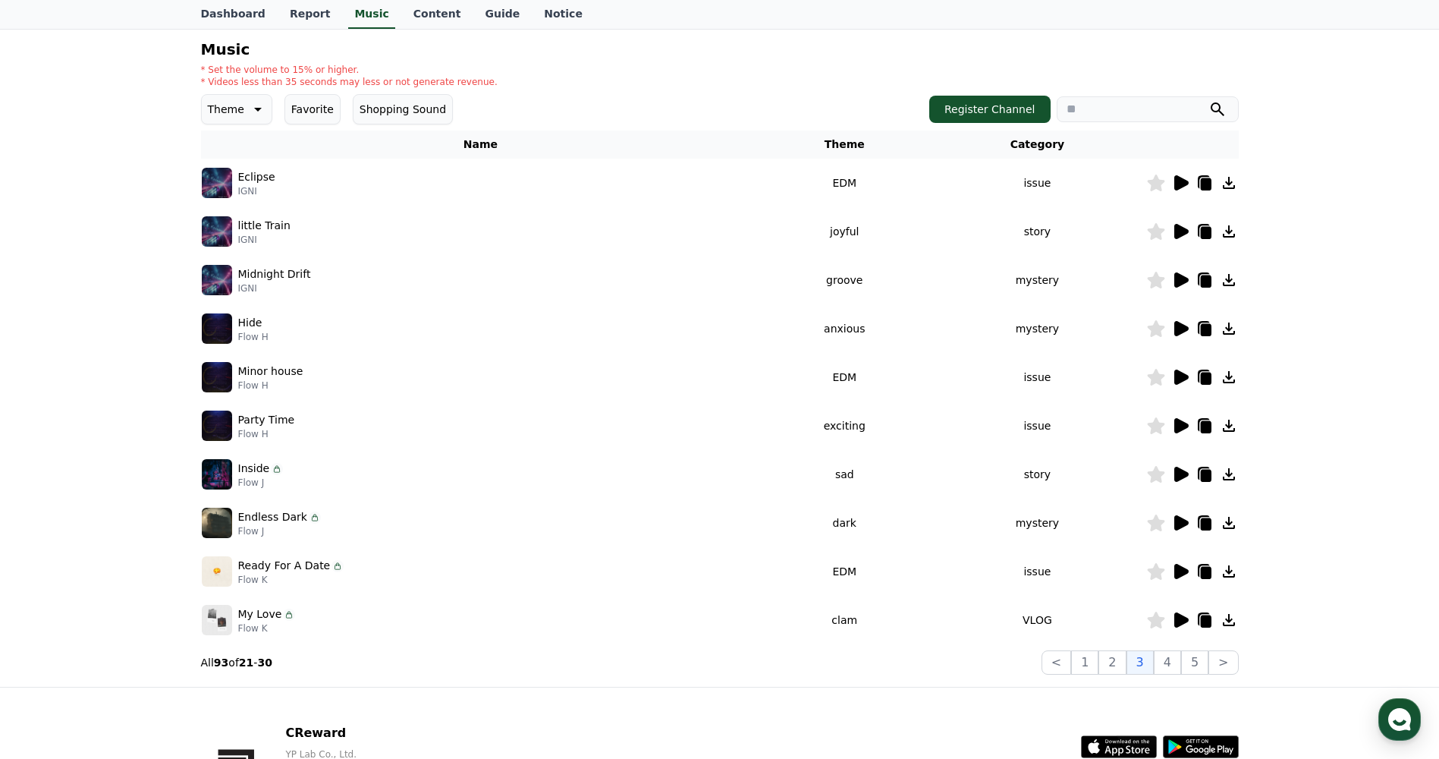
click at [1229, 329] on icon at bounding box center [1229, 328] width 12 height 12
